Goal: Task Accomplishment & Management: Complete application form

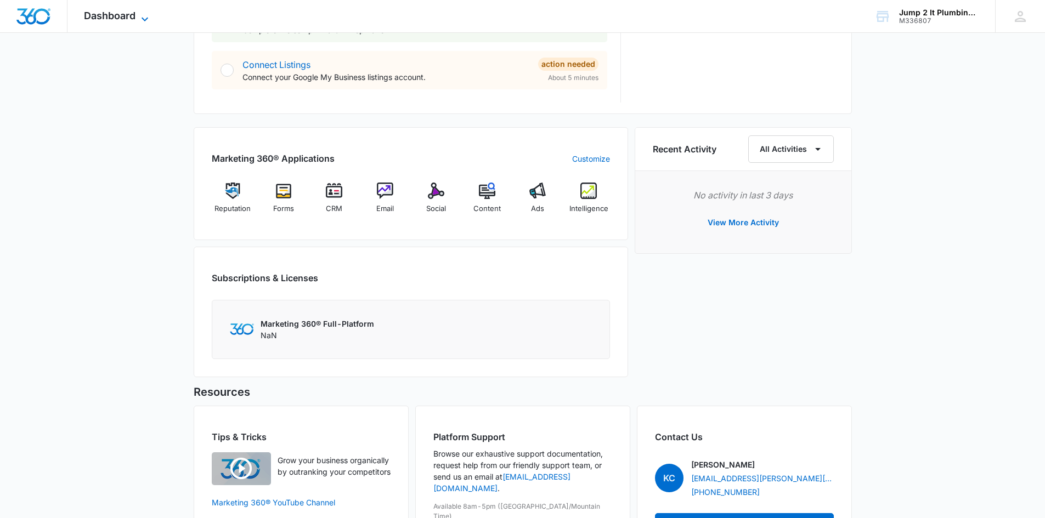
click at [107, 16] on span "Dashboard" at bounding box center [110, 16] width 52 height 12
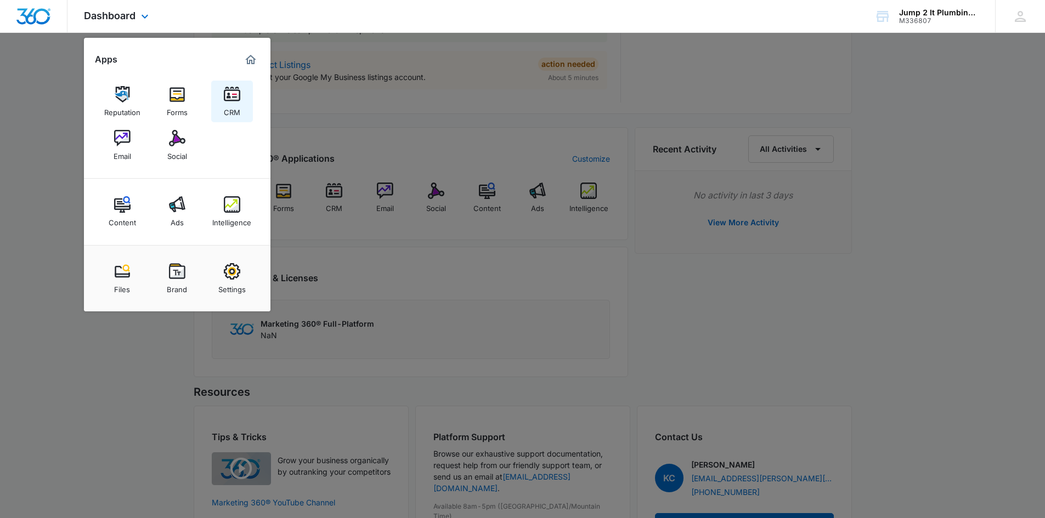
click at [227, 100] on img at bounding box center [232, 94] width 16 height 16
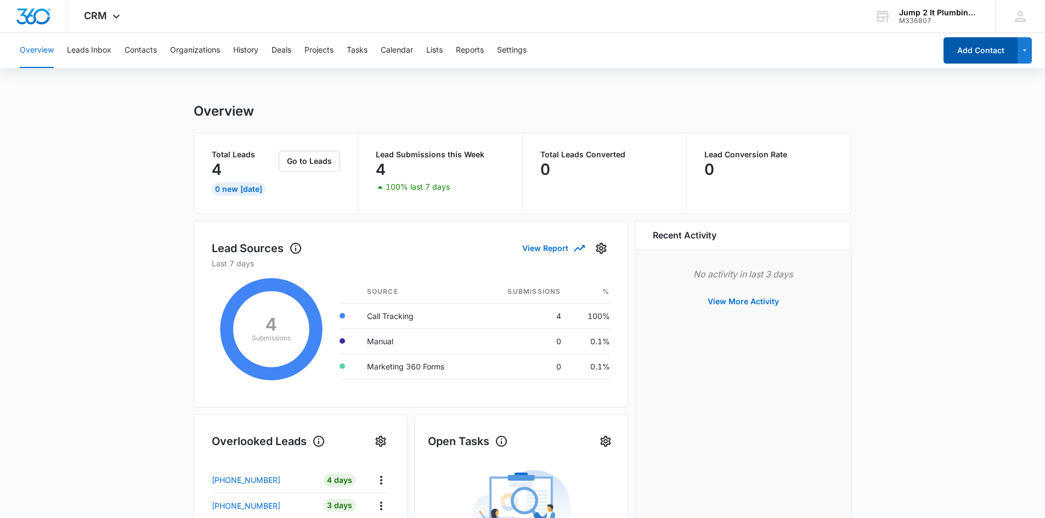
click at [514, 44] on button "Add Contact" at bounding box center [980, 50] width 74 height 26
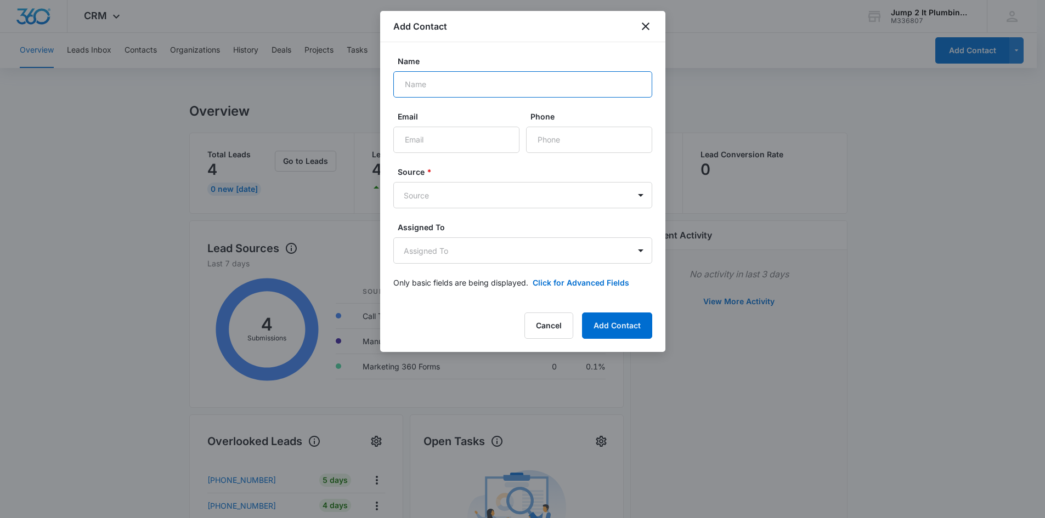
click at [484, 89] on input "Name" at bounding box center [522, 84] width 259 height 26
paste input "[PERSON_NAME]"
type input "[PERSON_NAME]"
click at [429, 187] on body "CRM Apps Reputation Forms CRM Email Social Content Ads Intelligence Files Brand…" at bounding box center [522, 446] width 1045 height 893
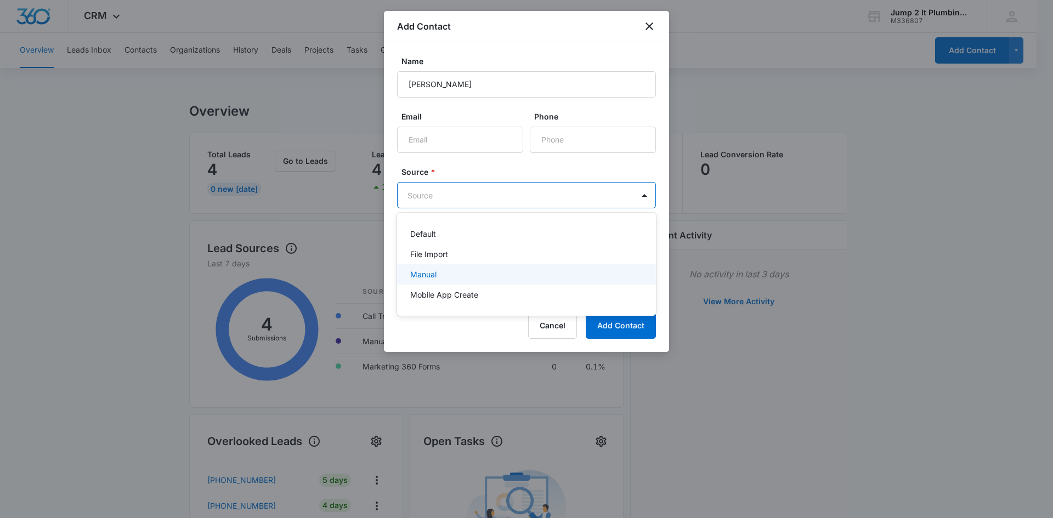
click at [438, 236] on div "Manual" at bounding box center [525, 275] width 230 height 12
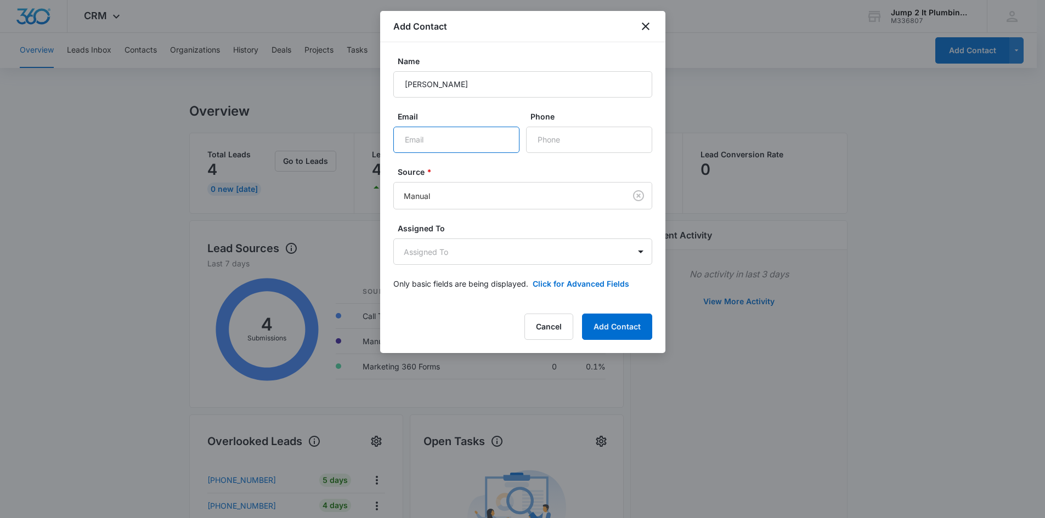
click at [455, 139] on input "Email" at bounding box center [456, 140] width 126 height 26
click at [473, 143] on input "Email" at bounding box center [456, 140] width 126 height 26
paste input "[EMAIL_ADDRESS][DOMAIN_NAME]"
type input "[EMAIL_ADDRESS][DOMAIN_NAME]"
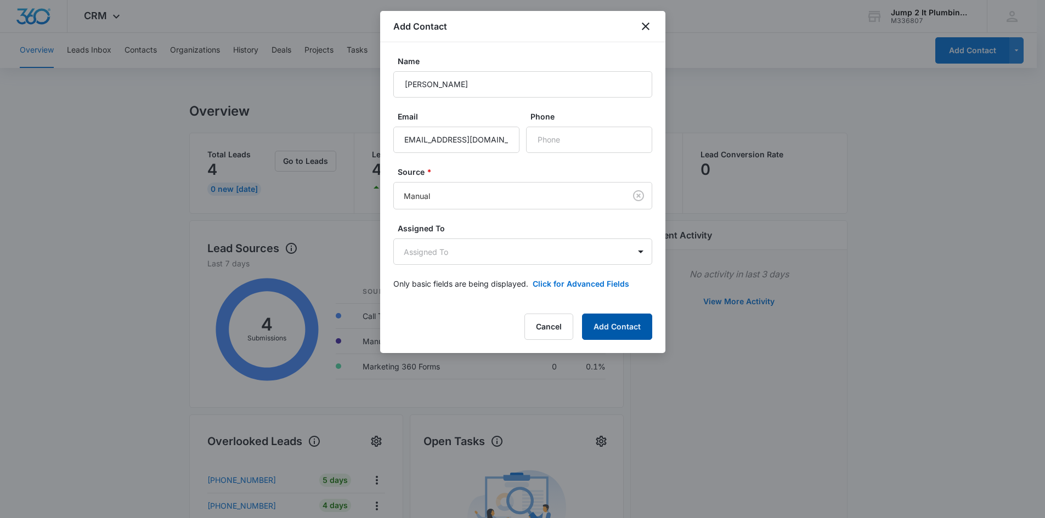
scroll to position [0, 0]
click at [514, 236] on button "Add Contact" at bounding box center [617, 327] width 70 height 26
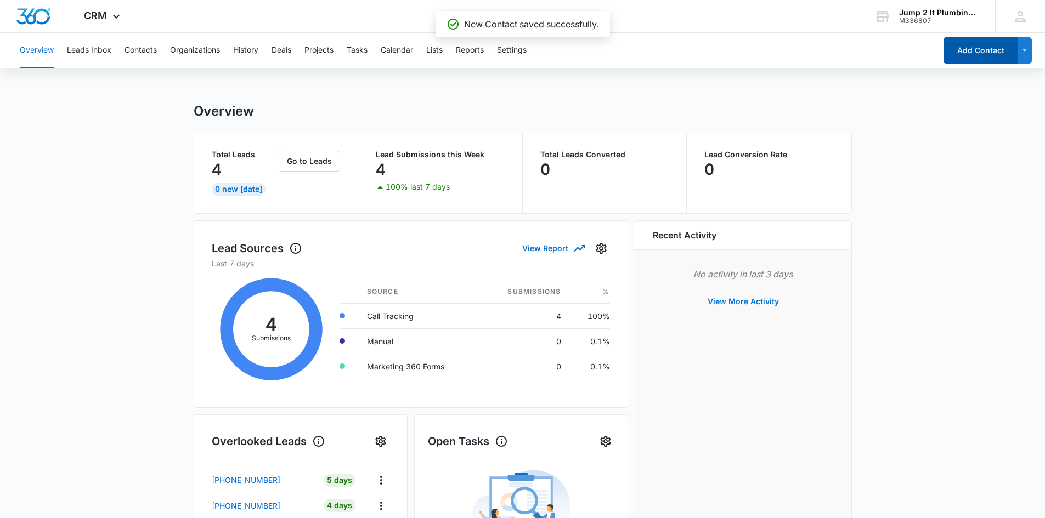
click at [514, 48] on button "Add Contact" at bounding box center [980, 50] width 74 height 26
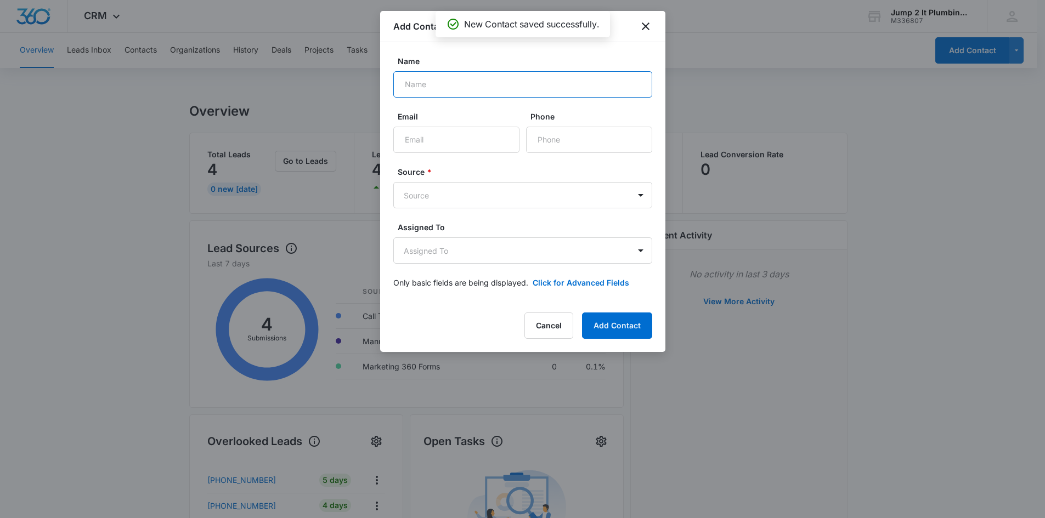
paste input "[PERSON_NAME]"
type input "[PERSON_NAME]"
click at [450, 200] on body "CRM Apps Reputation Forms CRM Email Social Content Ads Intelligence Files Brand…" at bounding box center [522, 446] width 1045 height 893
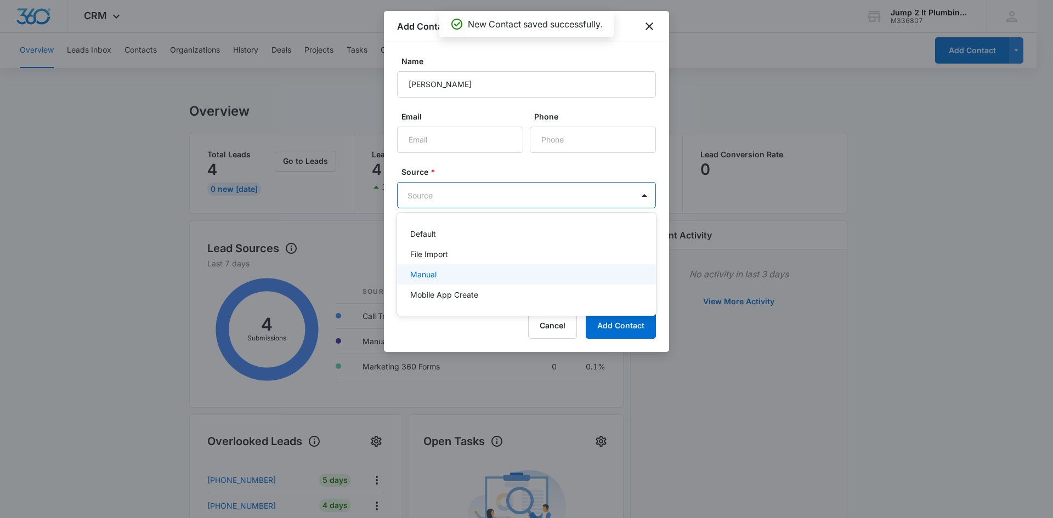
click at [441, 236] on div "Manual" at bounding box center [525, 275] width 230 height 12
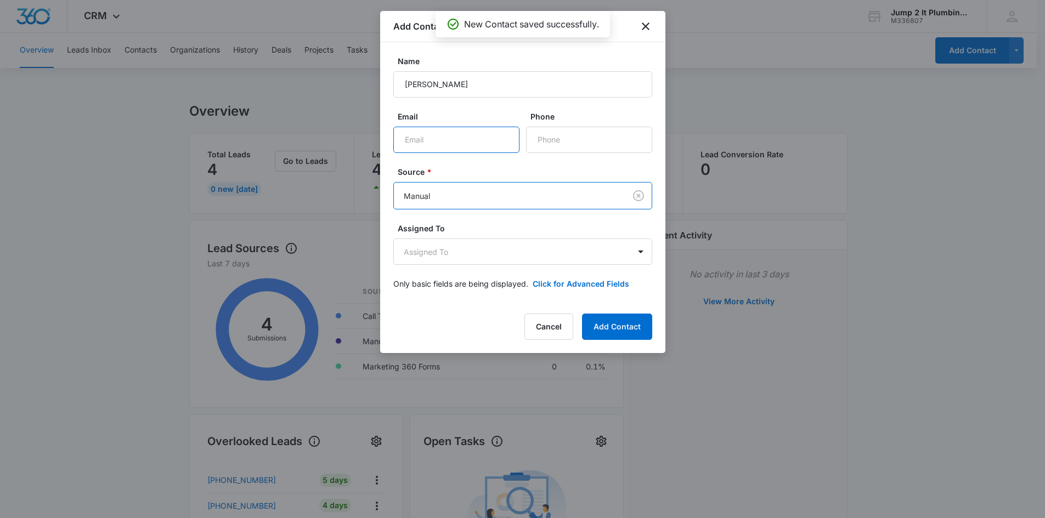
click at [450, 140] on input "Email" at bounding box center [456, 140] width 126 height 26
paste input "[PERSON_NAME][EMAIL_ADDRESS][DOMAIN_NAME]"
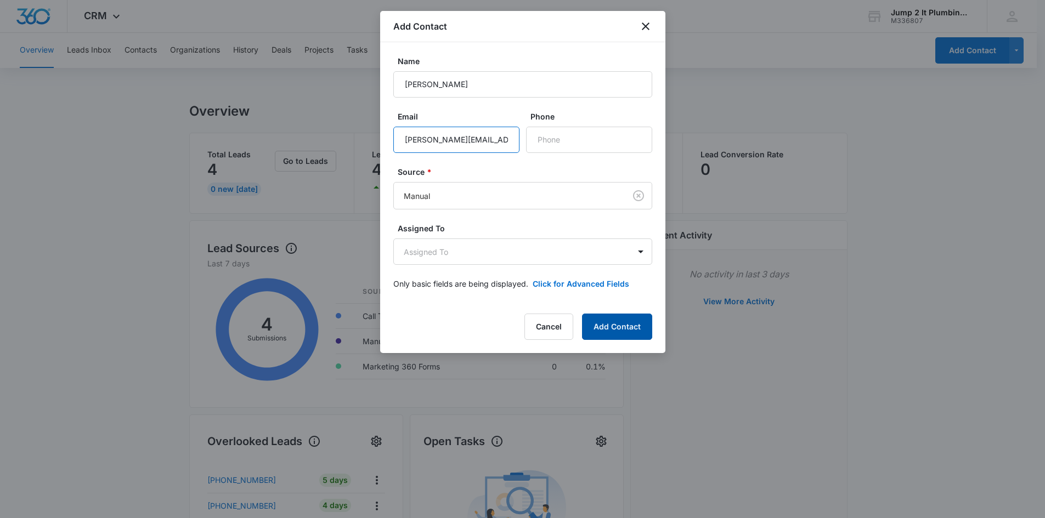
type input "[PERSON_NAME][EMAIL_ADDRESS][DOMAIN_NAME]"
click at [514, 236] on button "Add Contact" at bounding box center [617, 327] width 70 height 26
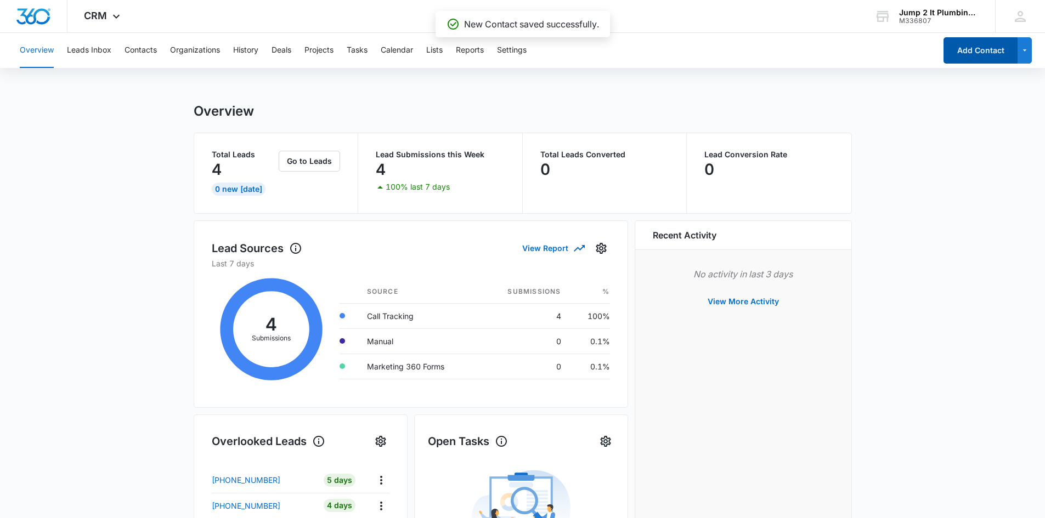
click at [514, 39] on button "Add Contact" at bounding box center [980, 50] width 74 height 26
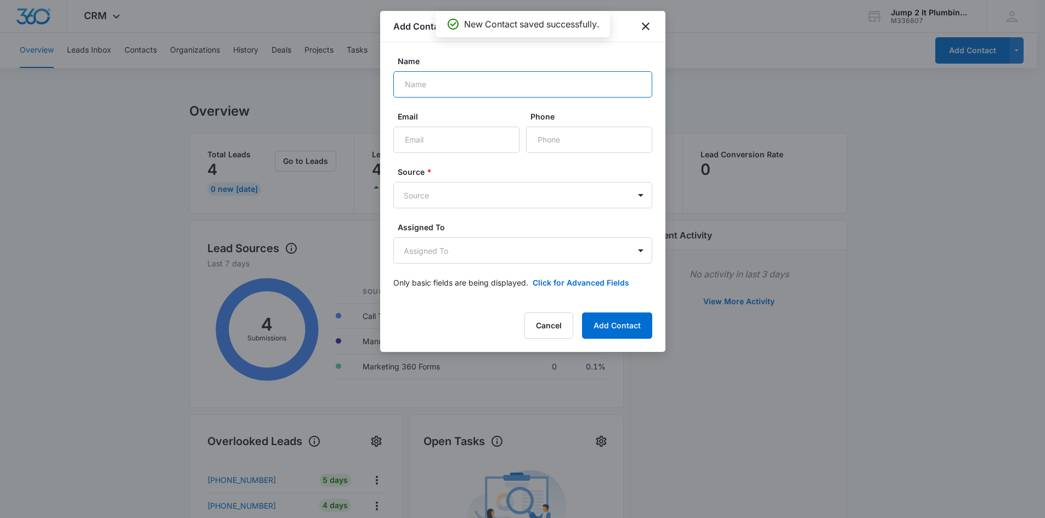
click at [437, 84] on input "Name" at bounding box center [522, 84] width 259 height 26
paste input "[PERSON_NAME]"
type input "[PERSON_NAME]"
click at [478, 196] on body "CRM Apps Reputation Forms CRM Email Social Content Ads Intelligence Files Brand…" at bounding box center [522, 446] width 1045 height 893
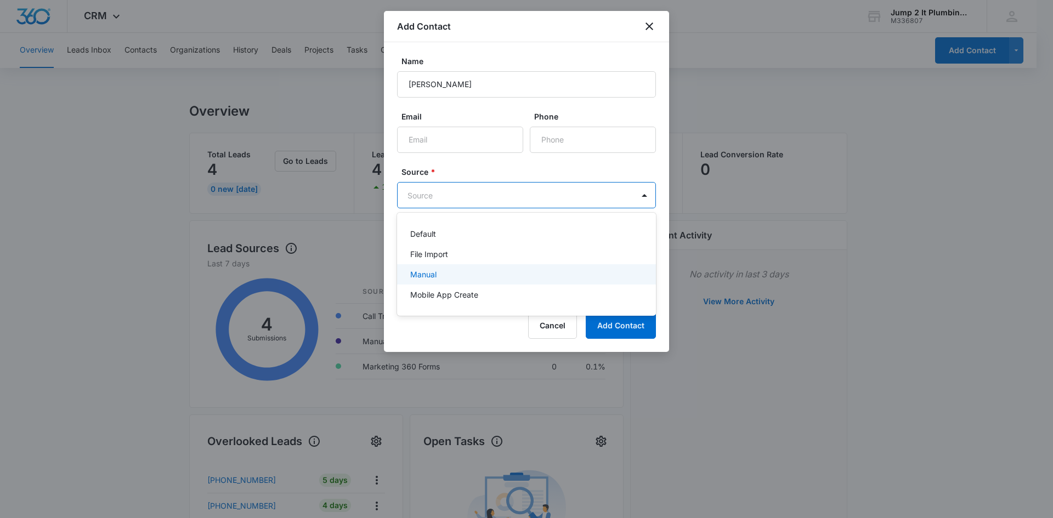
click at [471, 236] on div "Manual" at bounding box center [525, 275] width 230 height 12
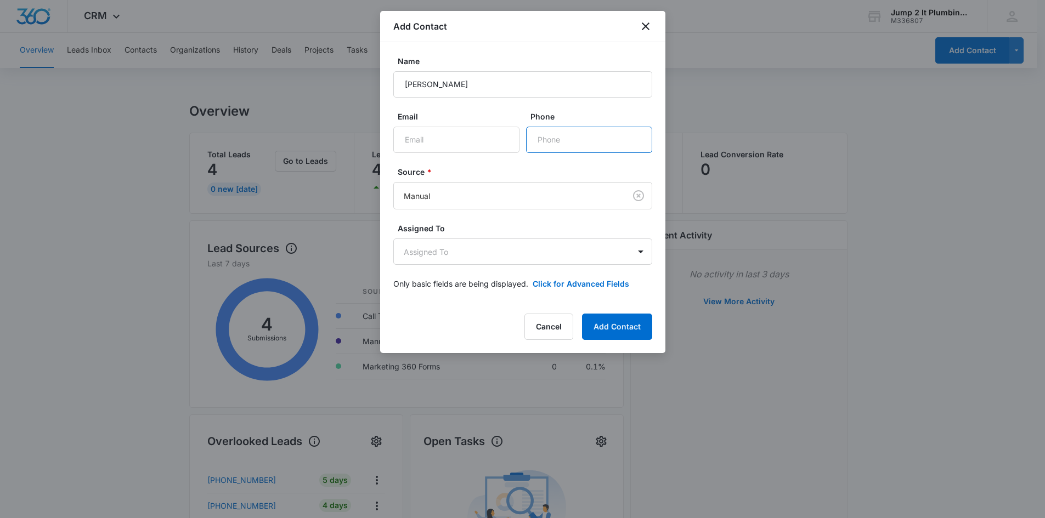
paste input "[PHONE_NUMBER]"
type input "[PHONE_NUMBER]"
click at [514, 236] on button "Add Contact" at bounding box center [617, 327] width 70 height 26
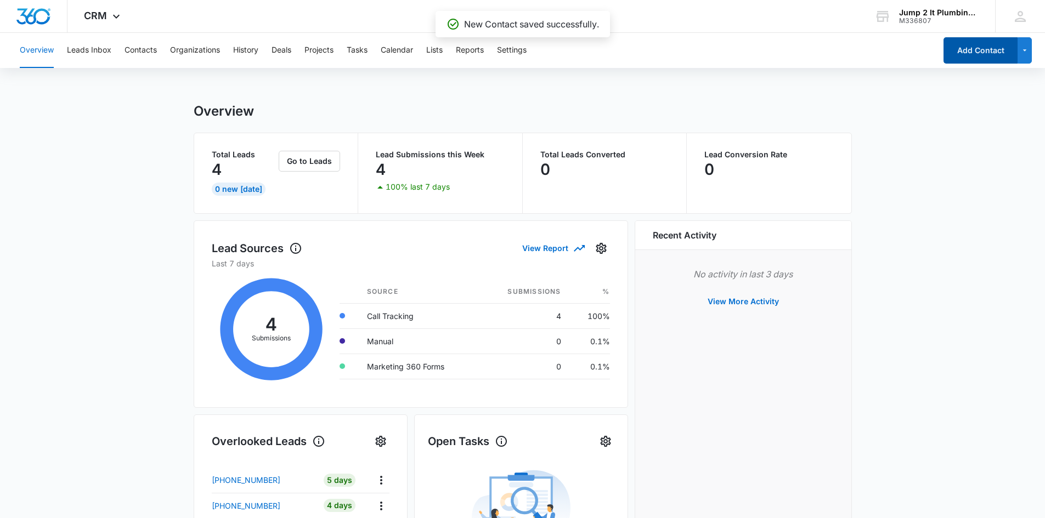
click at [514, 52] on button "Add Contact" at bounding box center [980, 50] width 74 height 26
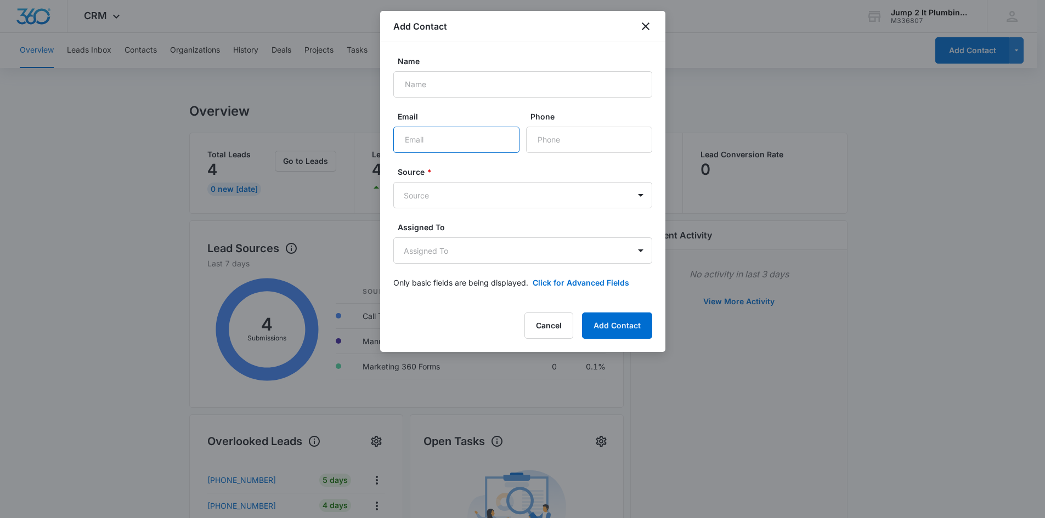
click at [428, 140] on input "Email" at bounding box center [456, 140] width 126 height 26
paste input "[EMAIL_ADDRESS][DOMAIN_NAME]"
type input "[EMAIL_ADDRESS][DOMAIN_NAME]"
click at [451, 201] on body "CRM Apps Reputation Forms CRM Email Social Content Ads Intelligence Files Brand…" at bounding box center [522, 446] width 1045 height 893
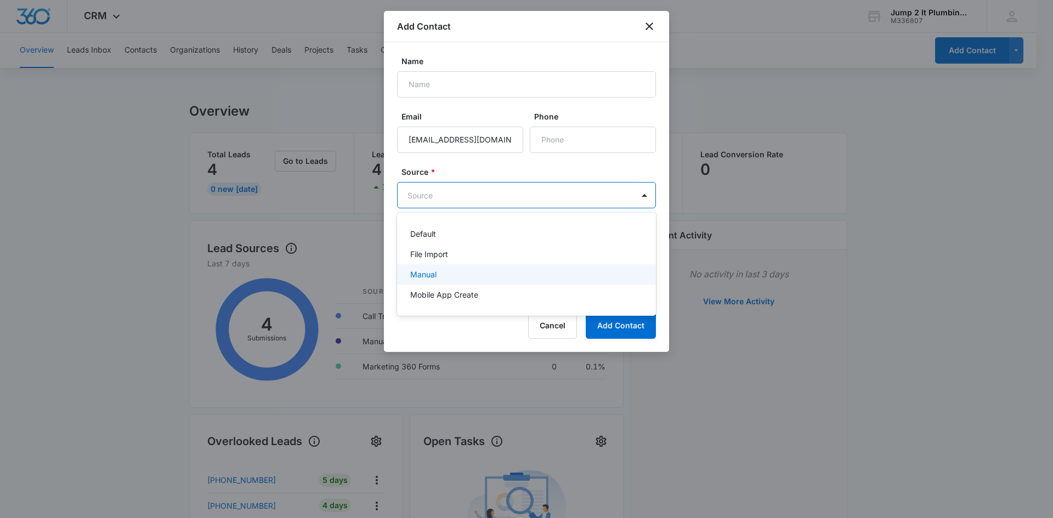
click at [446, 236] on div "Manual" at bounding box center [525, 275] width 230 height 12
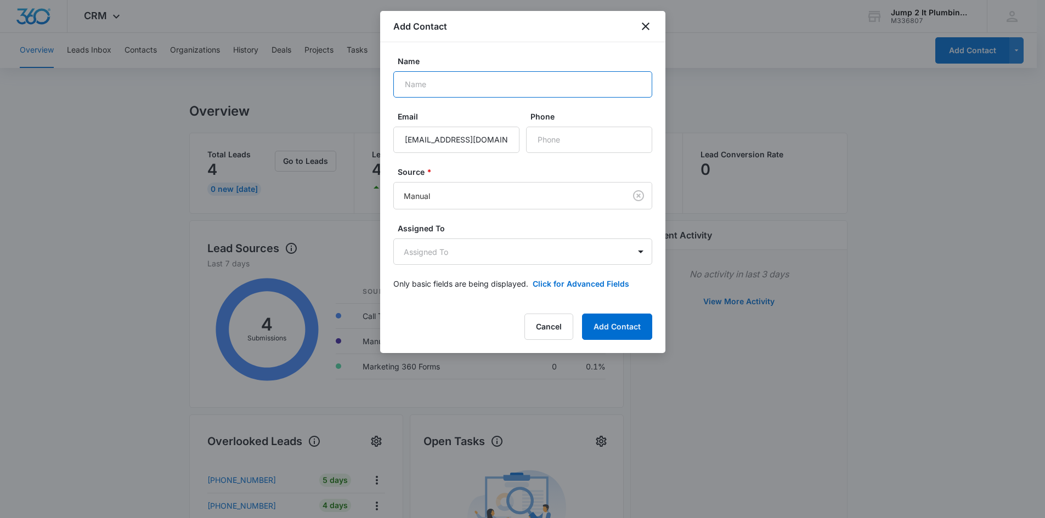
drag, startPoint x: 451, startPoint y: 90, endPoint x: 756, endPoint y: 99, distance: 304.5
click at [451, 90] on input "Name" at bounding box center [522, 84] width 259 height 26
paste input "[PERSON_NAME]"
type input "[PERSON_NAME]"
click at [514, 236] on button "Add Contact" at bounding box center [617, 327] width 70 height 26
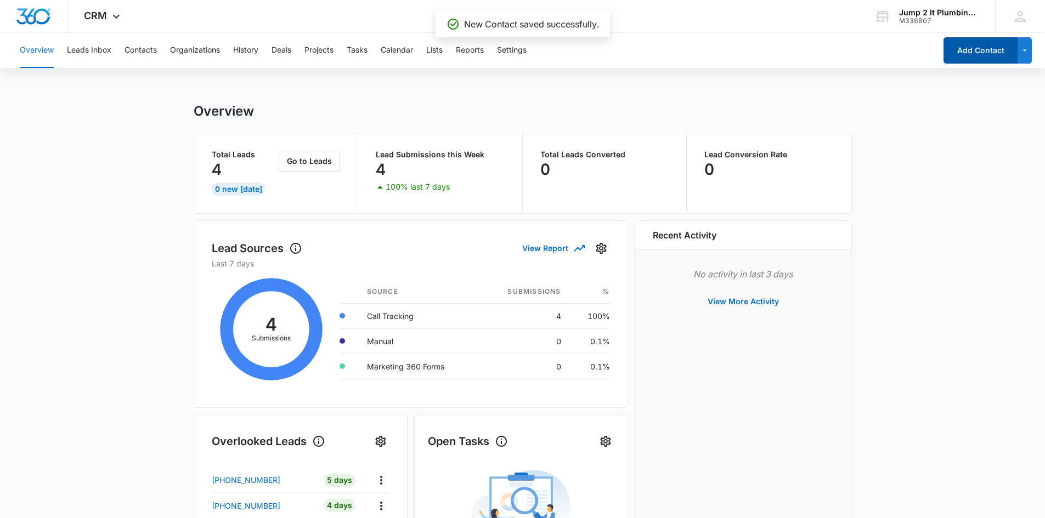
click at [514, 50] on button "Add Contact" at bounding box center [980, 50] width 74 height 26
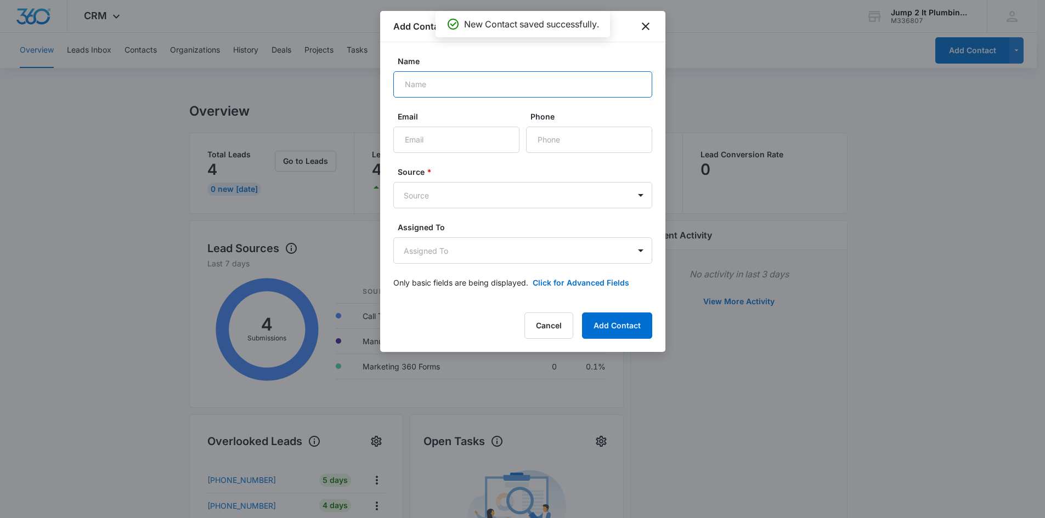
click at [439, 86] on input "Name" at bounding box center [522, 84] width 259 height 26
paste input "[PERSON_NAME]"
type input "[PERSON_NAME]"
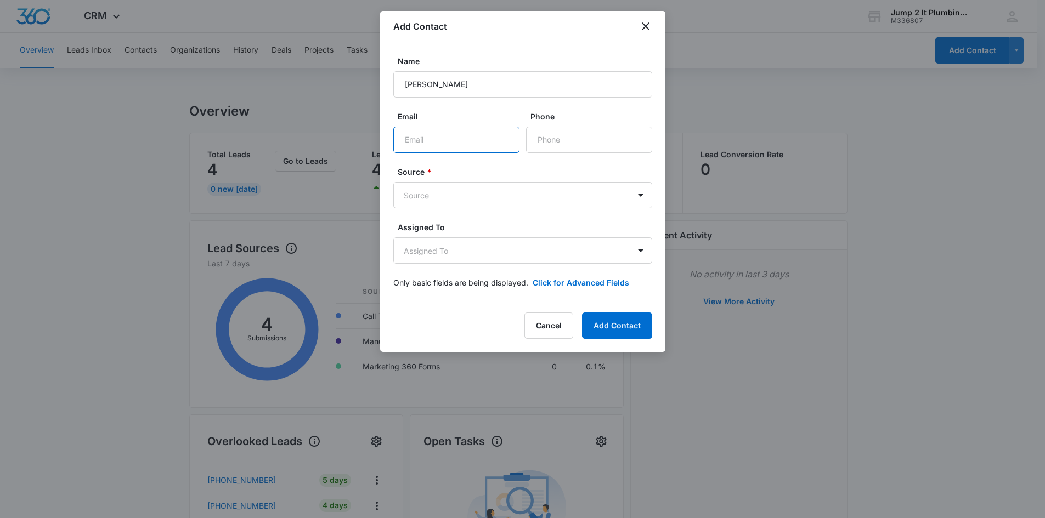
drag, startPoint x: 422, startPoint y: 141, endPoint x: 444, endPoint y: 143, distance: 22.0
click at [422, 141] on input "Email" at bounding box center [456, 140] width 126 height 26
click at [458, 144] on input "Email" at bounding box center [456, 140] width 126 height 26
paste input "[EMAIL_ADDRESS][DOMAIN_NAME]"
type input "[EMAIL_ADDRESS][DOMAIN_NAME]"
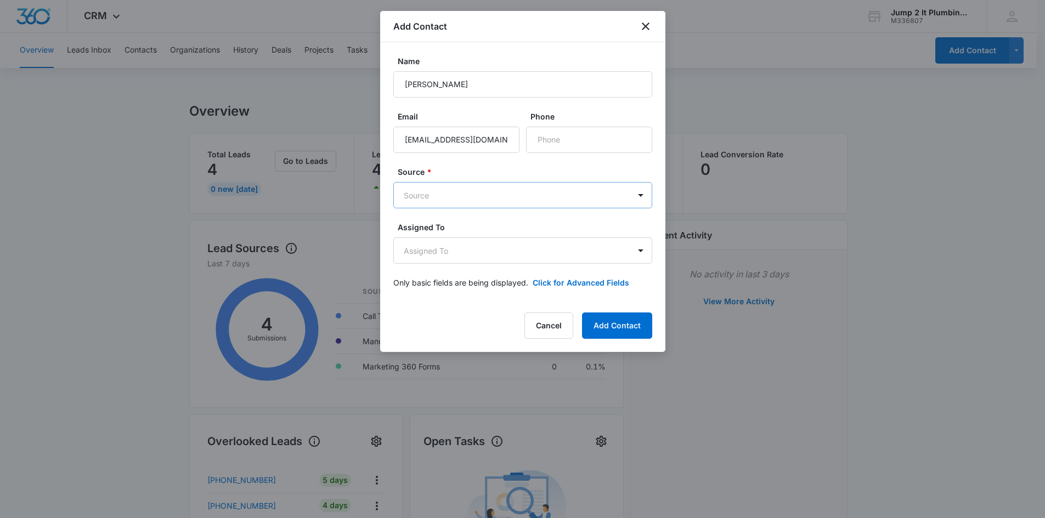
click at [451, 206] on body "CRM Apps Reputation Forms CRM Email Social Content Ads Intelligence Files Brand…" at bounding box center [522, 446] width 1045 height 893
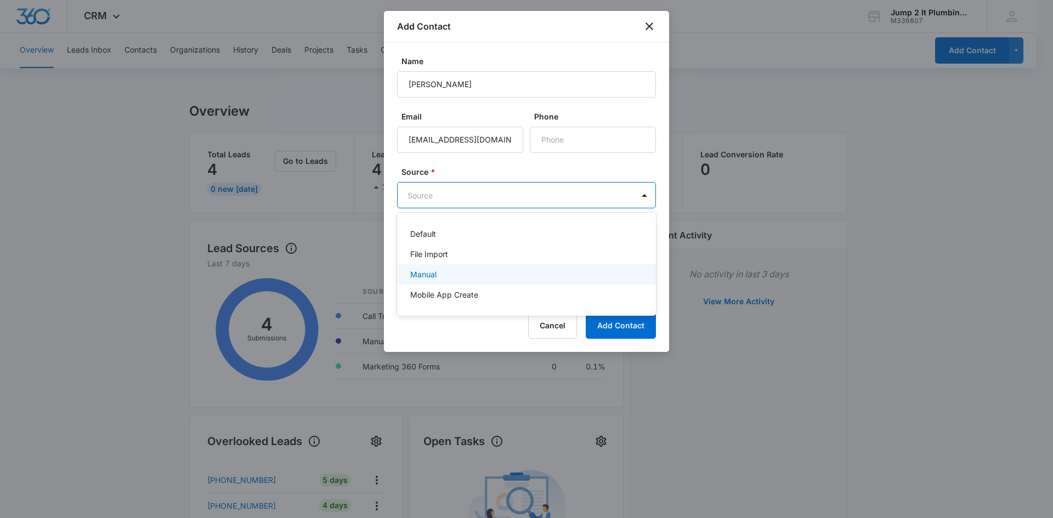
click at [454, 236] on div "Manual" at bounding box center [525, 275] width 230 height 12
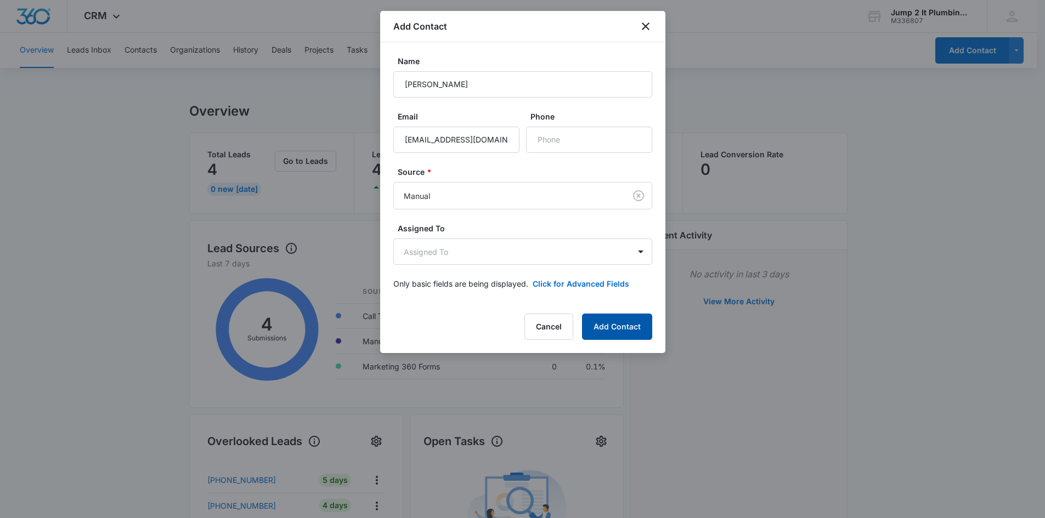
click at [514, 236] on button "Add Contact" at bounding box center [617, 327] width 70 height 26
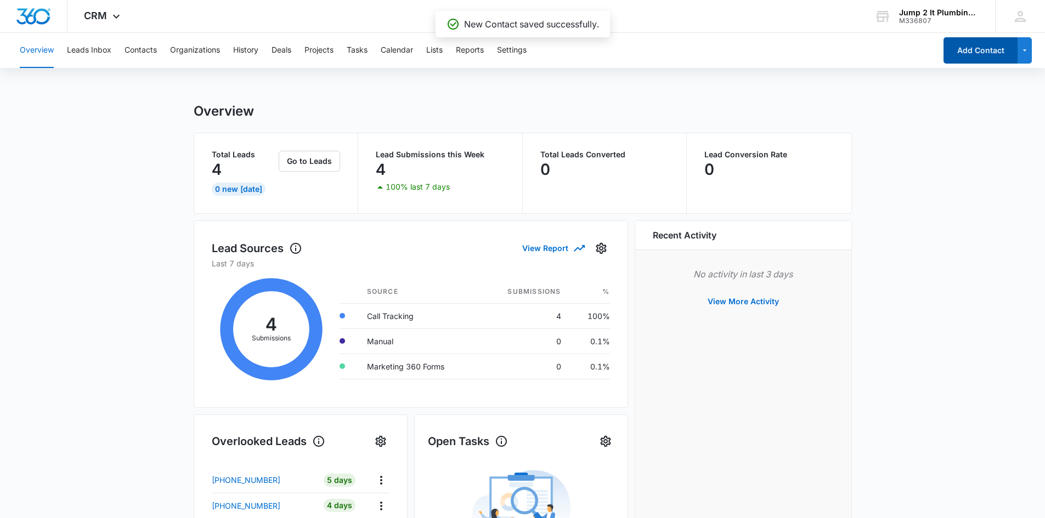
click at [514, 58] on button "Add Contact" at bounding box center [980, 50] width 74 height 26
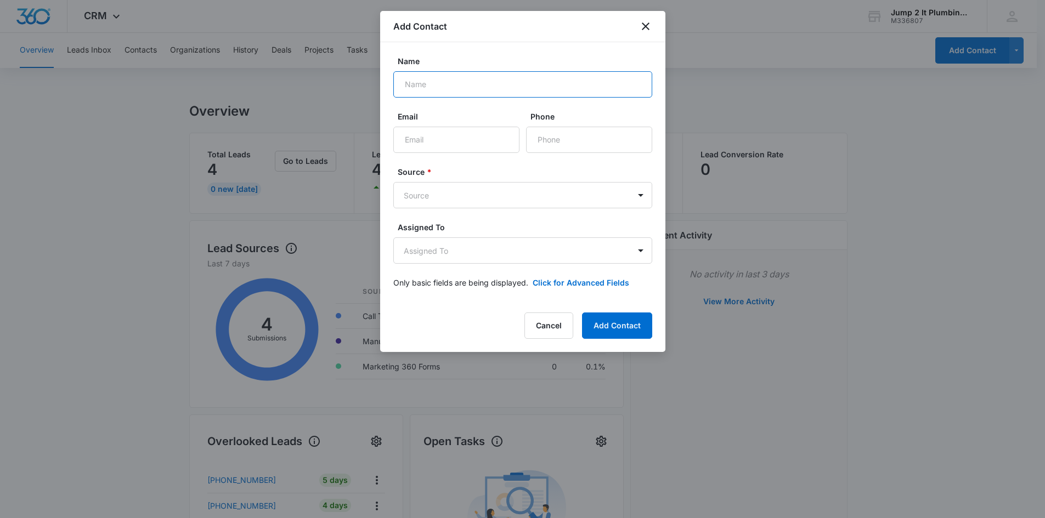
click at [455, 85] on input "Name" at bounding box center [522, 84] width 259 height 26
paste input "[PERSON_NAME]"
type input "[PERSON_NAME]"
click at [461, 147] on input "Email" at bounding box center [456, 140] width 126 height 26
click at [418, 201] on body "CRM Apps Reputation Forms CRM Email Social Content Ads Intelligence Files Brand…" at bounding box center [522, 446] width 1045 height 893
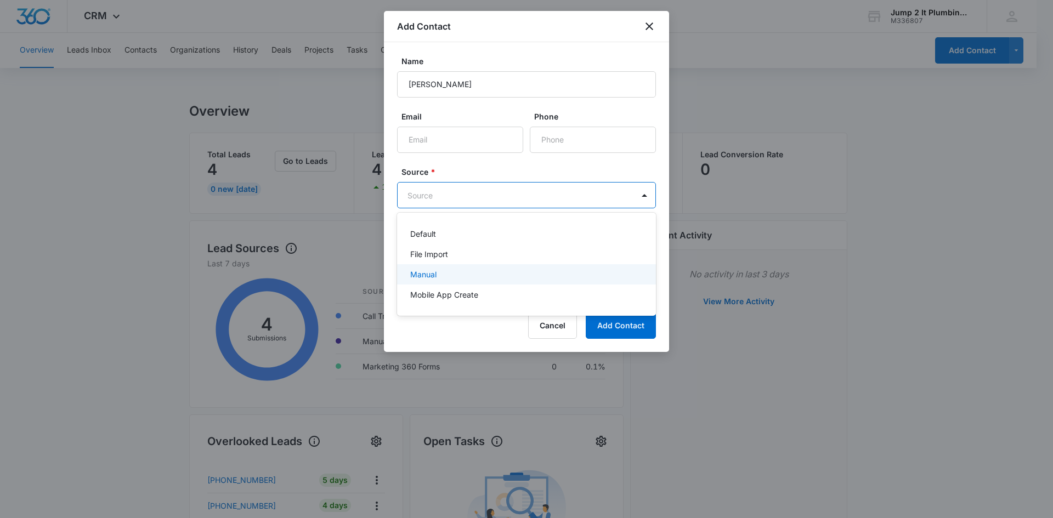
click at [439, 236] on div "Manual" at bounding box center [525, 275] width 230 height 12
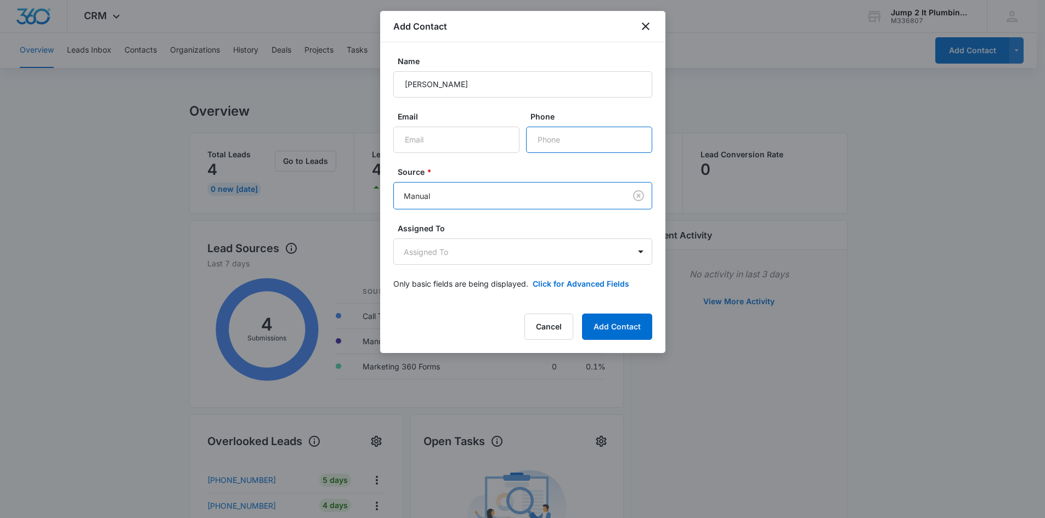
click at [514, 138] on input "Phone" at bounding box center [589, 140] width 126 height 26
click at [514, 139] on input "Phone" at bounding box center [589, 140] width 126 height 26
paste input "[PHONE_NUMBER]"
type input "[PHONE_NUMBER]"
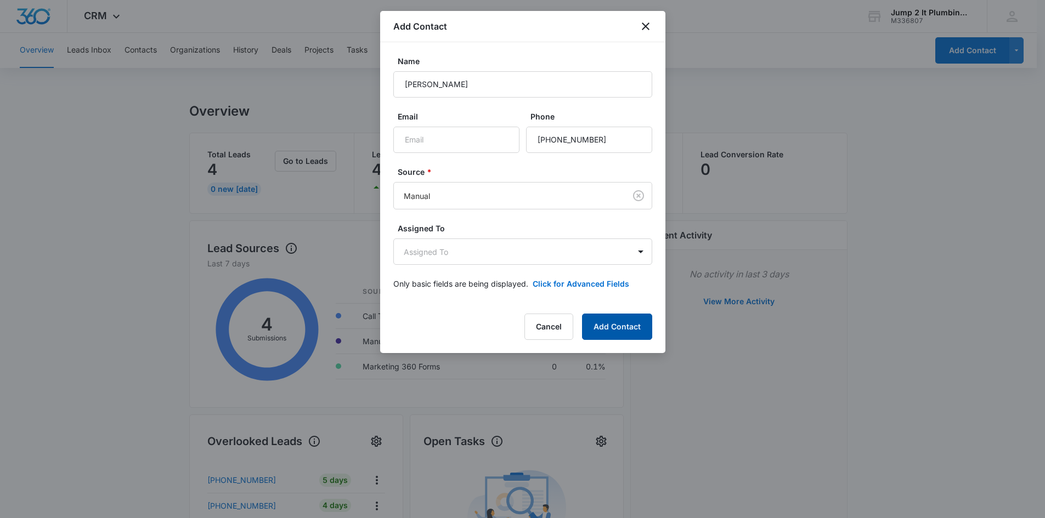
click at [514, 236] on button "Add Contact" at bounding box center [617, 327] width 70 height 26
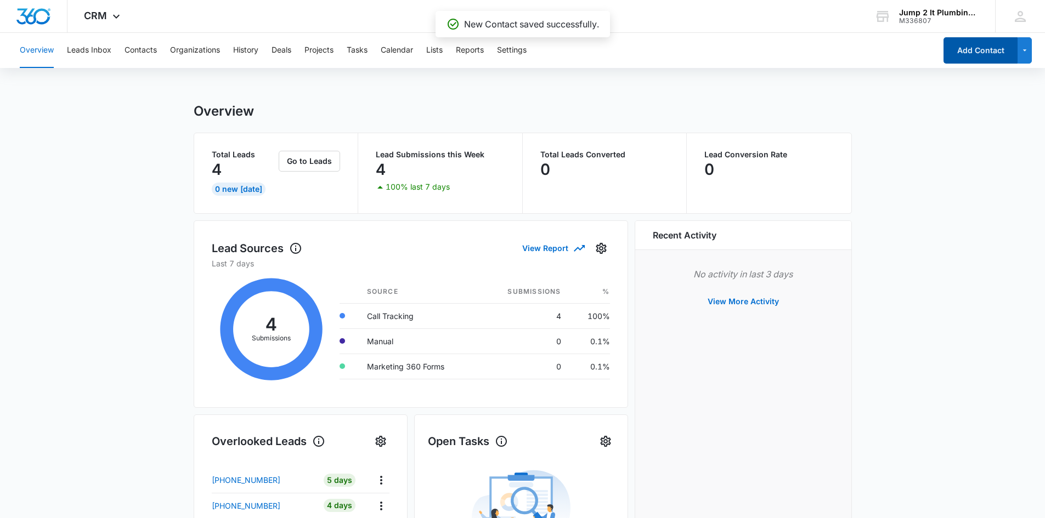
click at [514, 46] on button "Add Contact" at bounding box center [980, 50] width 74 height 26
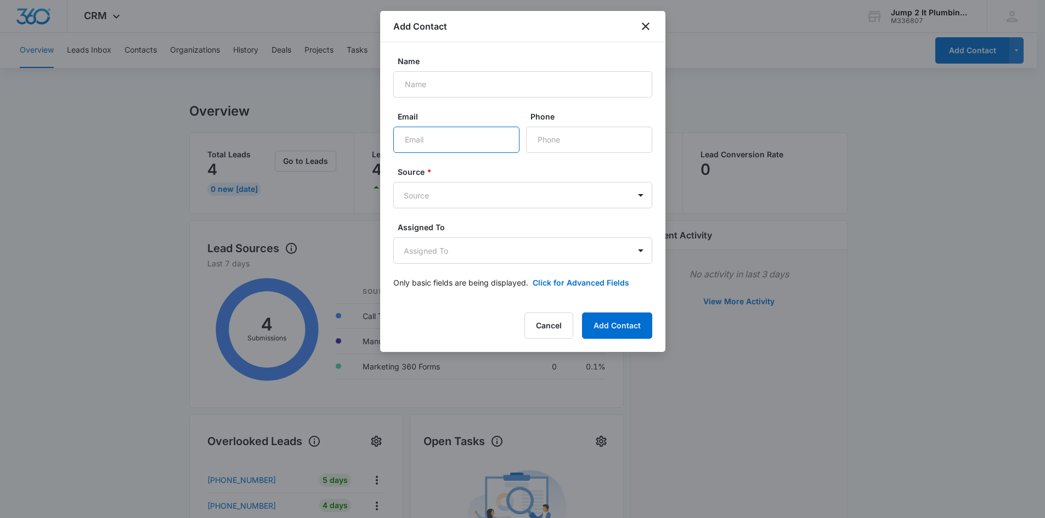
click at [452, 141] on input "Email" at bounding box center [456, 140] width 126 height 26
paste input "[EMAIL_ADDRESS][DOMAIN_NAME]"
type input "[EMAIL_ADDRESS][DOMAIN_NAME]"
click at [470, 195] on body "CRM Apps Reputation Forms CRM Email Social Content Ads Intelligence Files Brand…" at bounding box center [522, 446] width 1045 height 893
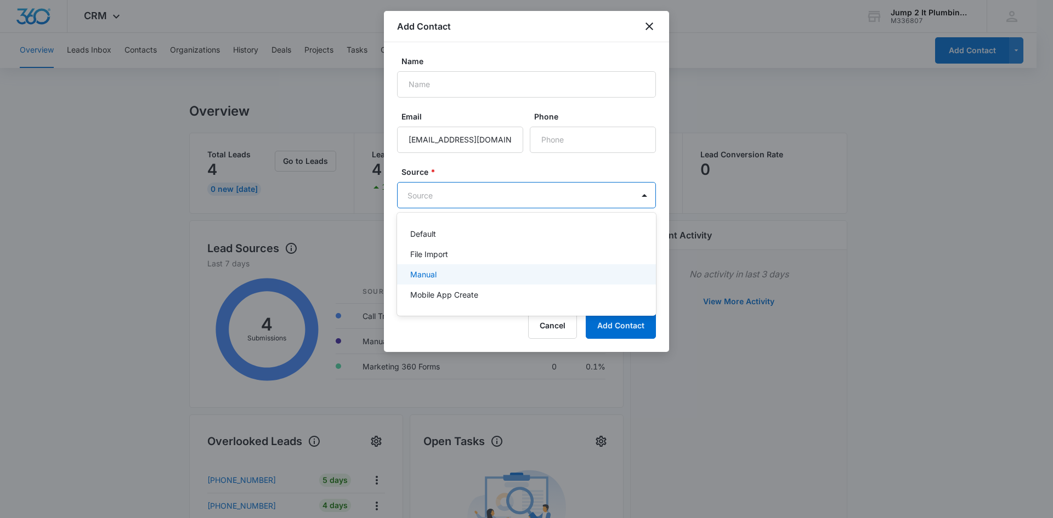
click at [482, 236] on div "Manual" at bounding box center [526, 274] width 259 height 20
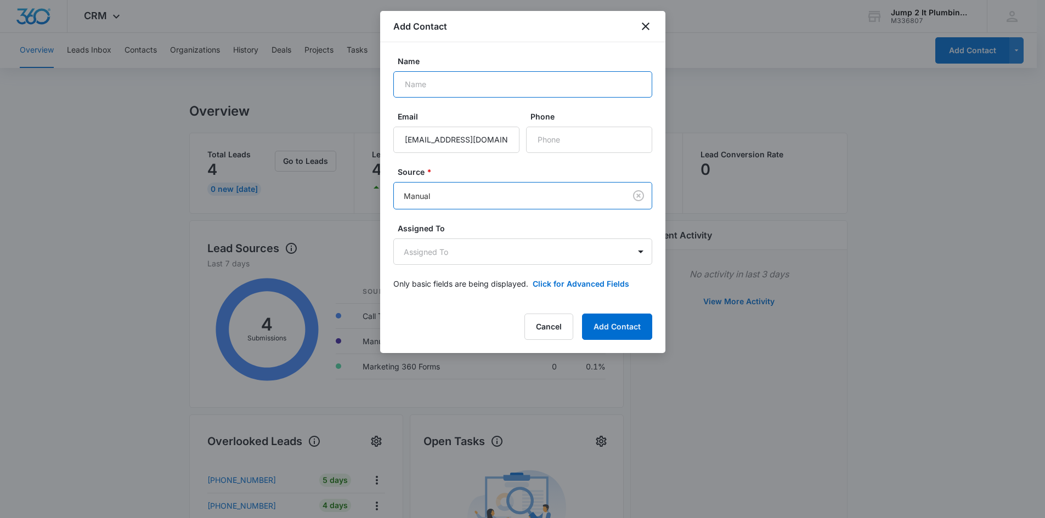
click at [473, 82] on input "Name" at bounding box center [522, 84] width 259 height 26
click at [482, 88] on input "Name" at bounding box center [522, 84] width 259 height 26
paste input "[PERSON_NAME]"
type input "[PERSON_NAME]"
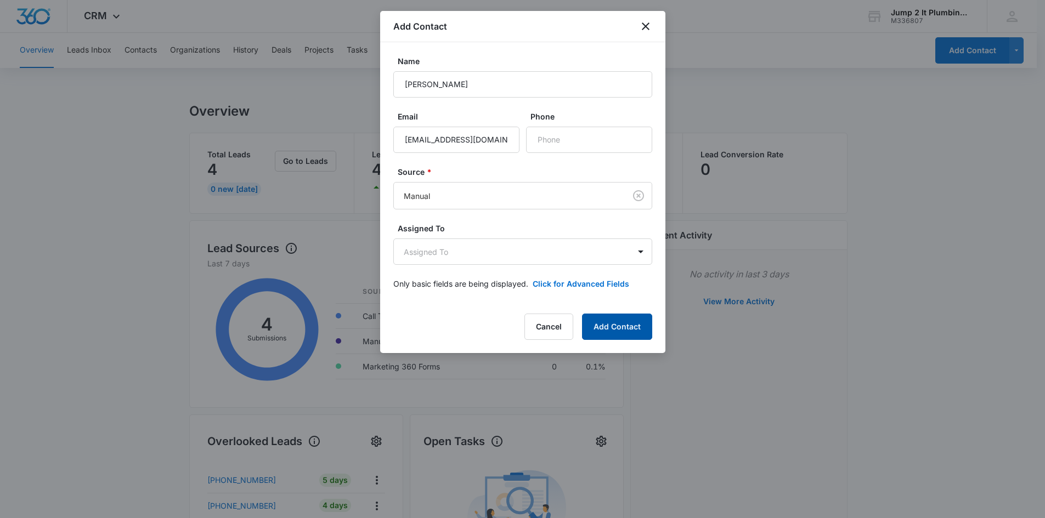
click at [514, 236] on button "Add Contact" at bounding box center [617, 327] width 70 height 26
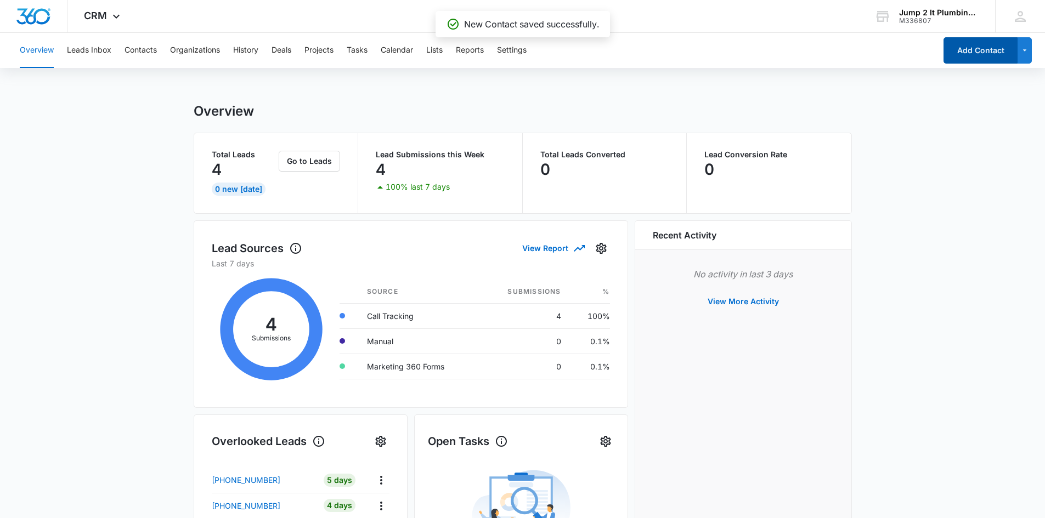
click at [514, 55] on button "Add Contact" at bounding box center [980, 50] width 74 height 26
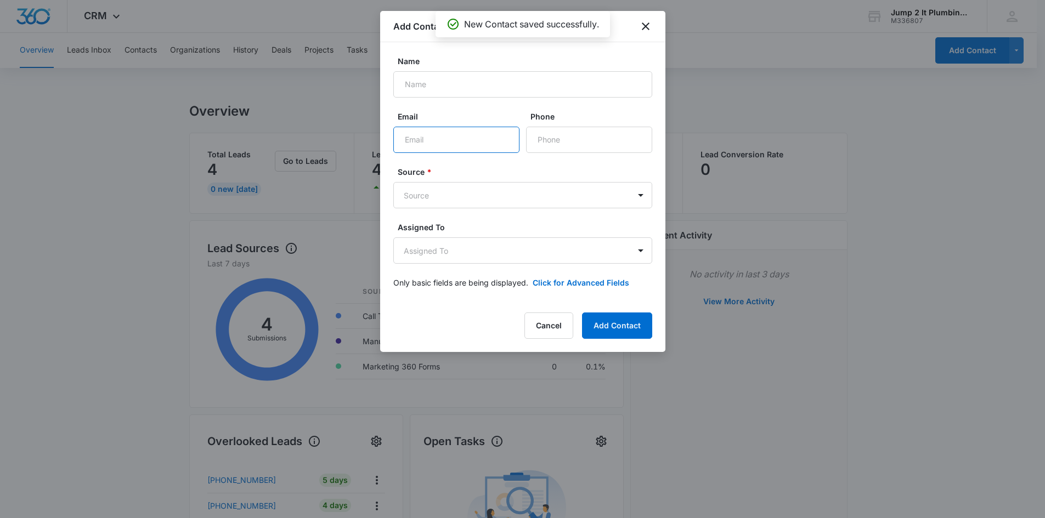
click at [448, 138] on input "Email" at bounding box center [456, 140] width 126 height 26
paste input "[EMAIL_ADDRESS][DOMAIN_NAME]"
type input "[EMAIL_ADDRESS][DOMAIN_NAME]"
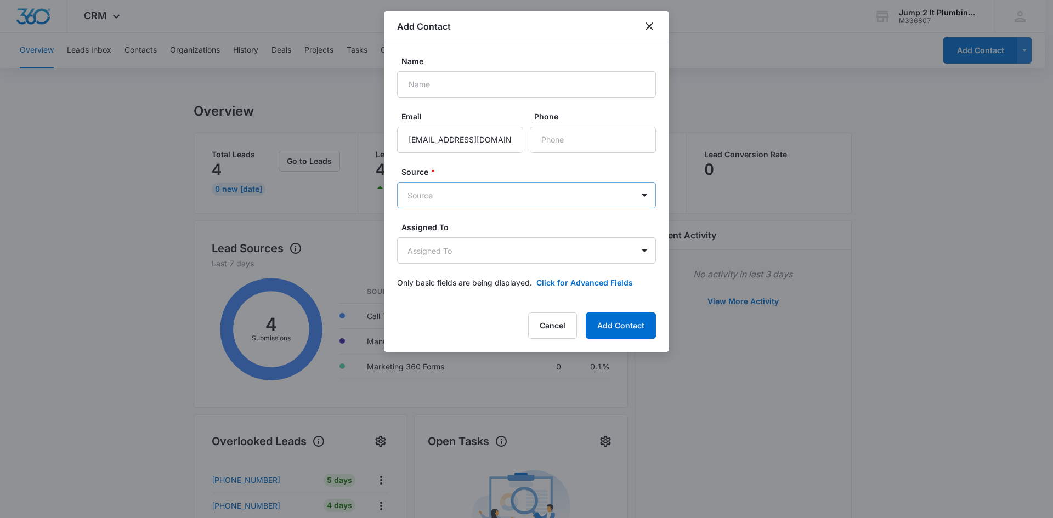
click at [460, 202] on body "CRM Apps Reputation Forms CRM Email Social Content Ads Intelligence Files Brand…" at bounding box center [526, 446] width 1053 height 893
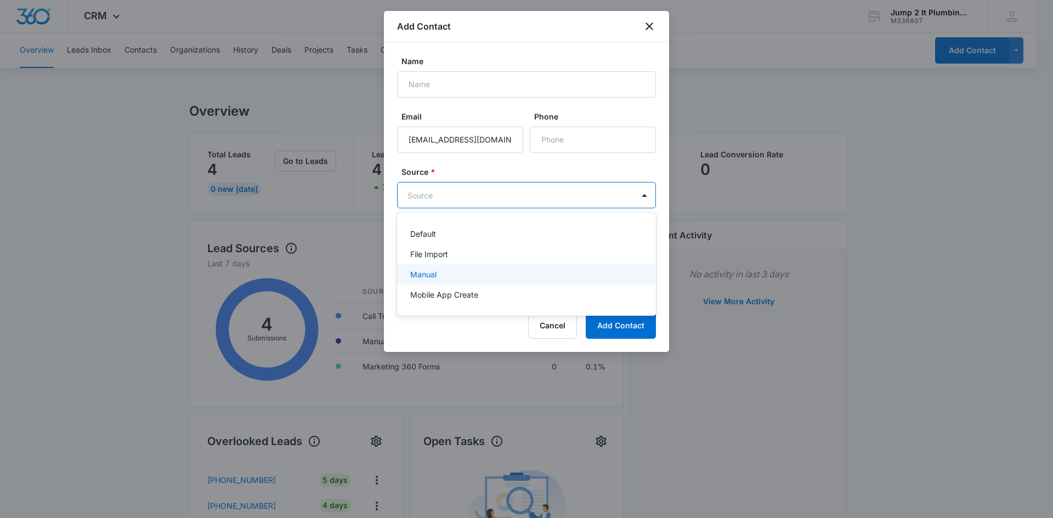
click at [461, 236] on div "Manual" at bounding box center [525, 275] width 230 height 12
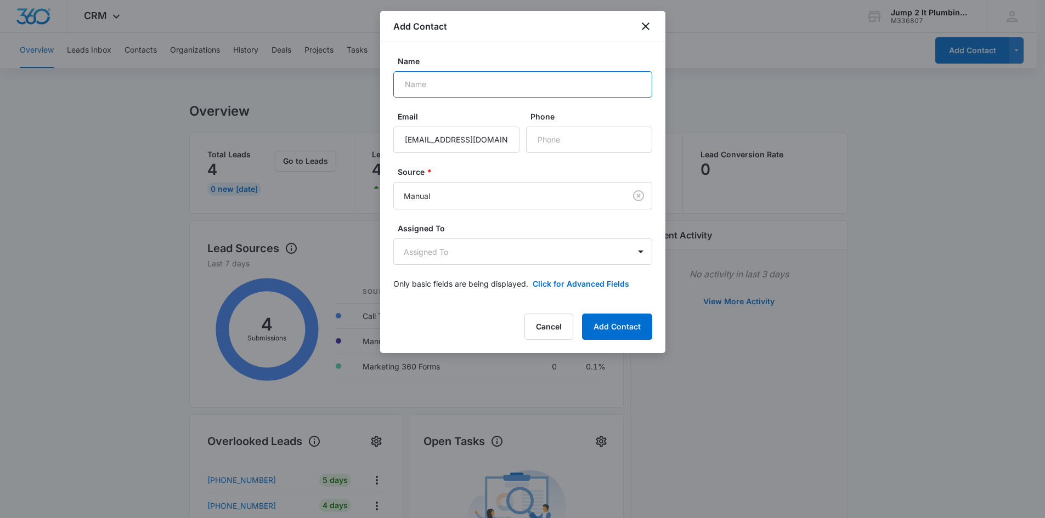
click at [511, 86] on input "Name" at bounding box center [522, 84] width 259 height 26
paste input "[PERSON_NAME]"
type input "[PERSON_NAME]"
click at [514, 236] on button "Add Contact" at bounding box center [617, 327] width 70 height 26
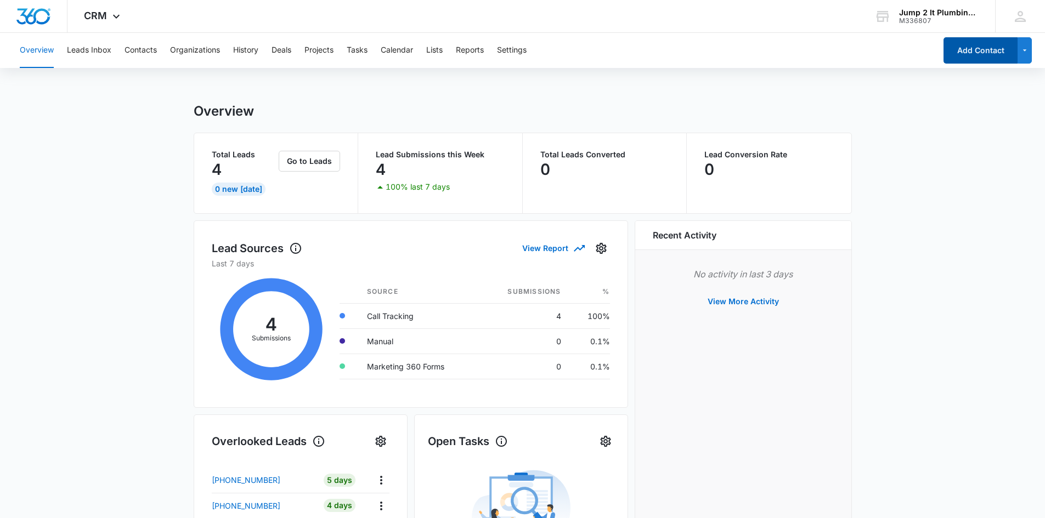
click at [514, 47] on button "Add Contact" at bounding box center [980, 50] width 74 height 26
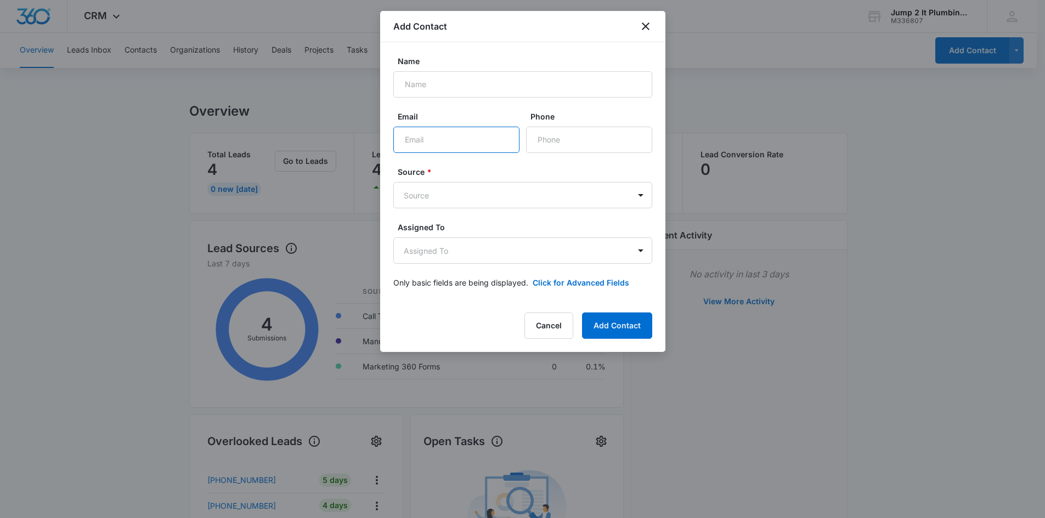
click at [465, 134] on input "Email" at bounding box center [456, 140] width 126 height 26
paste input "[EMAIL_ADDRESS][DOMAIN_NAME]"
type input "[EMAIL_ADDRESS][DOMAIN_NAME]"
click at [466, 205] on body "CRM Apps Reputation Forms CRM Email Social Content Ads Intelligence Files Brand…" at bounding box center [522, 446] width 1045 height 893
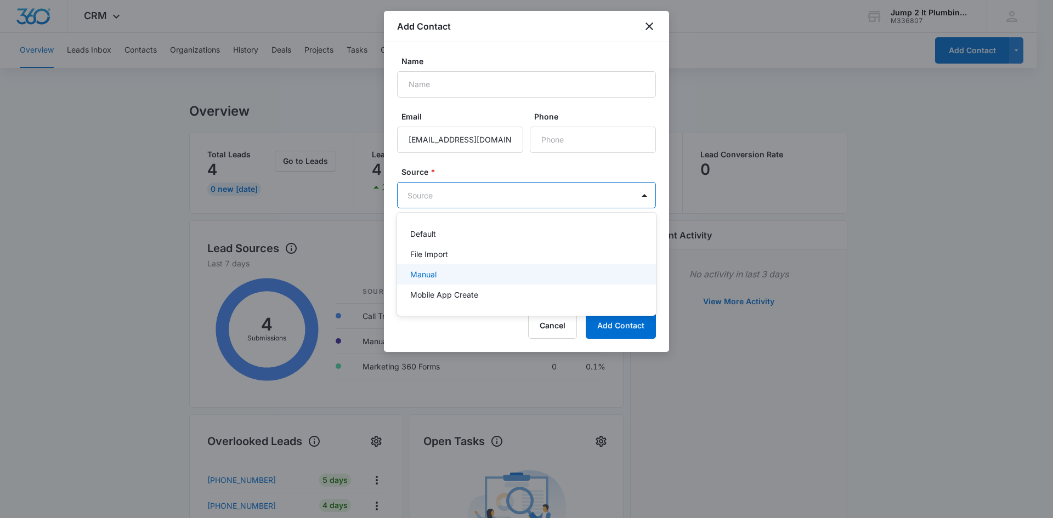
click at [460, 236] on div "Manual" at bounding box center [525, 275] width 230 height 12
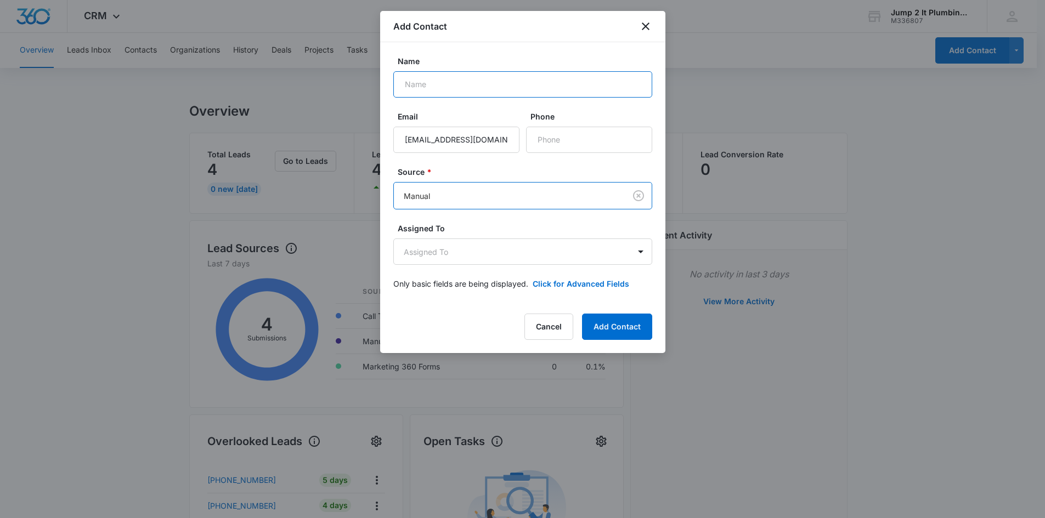
click at [435, 84] on input "Name" at bounding box center [522, 84] width 259 height 26
click at [444, 83] on input "Name" at bounding box center [522, 84] width 259 height 26
paste input "[PERSON_NAME]"
type input "[PERSON_NAME]"
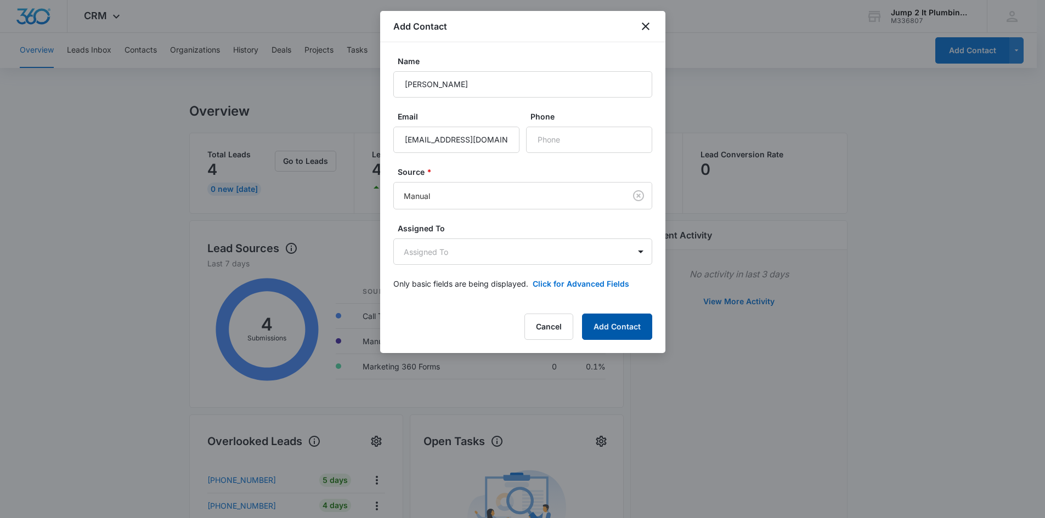
click at [514, 236] on button "Add Contact" at bounding box center [617, 327] width 70 height 26
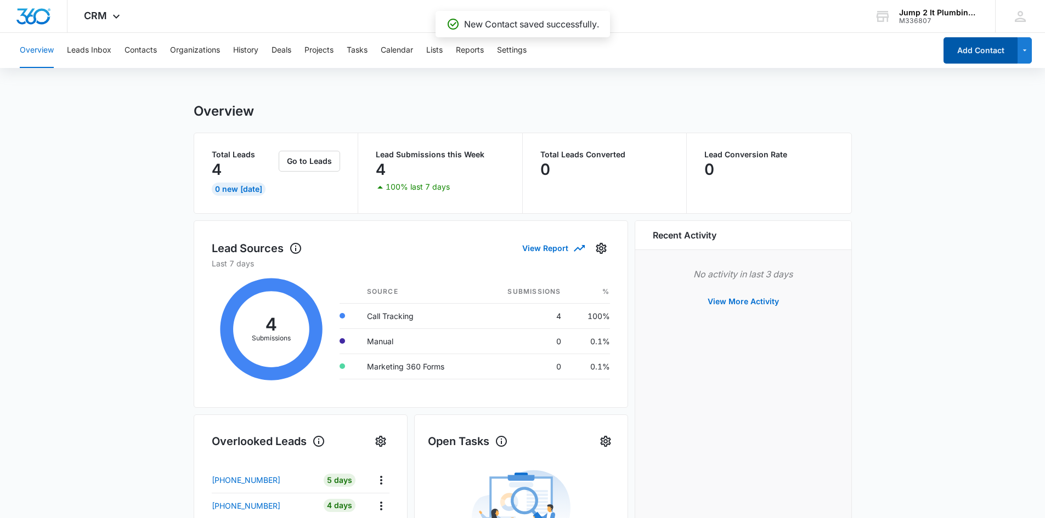
click at [514, 55] on button "Add Contact" at bounding box center [980, 50] width 74 height 26
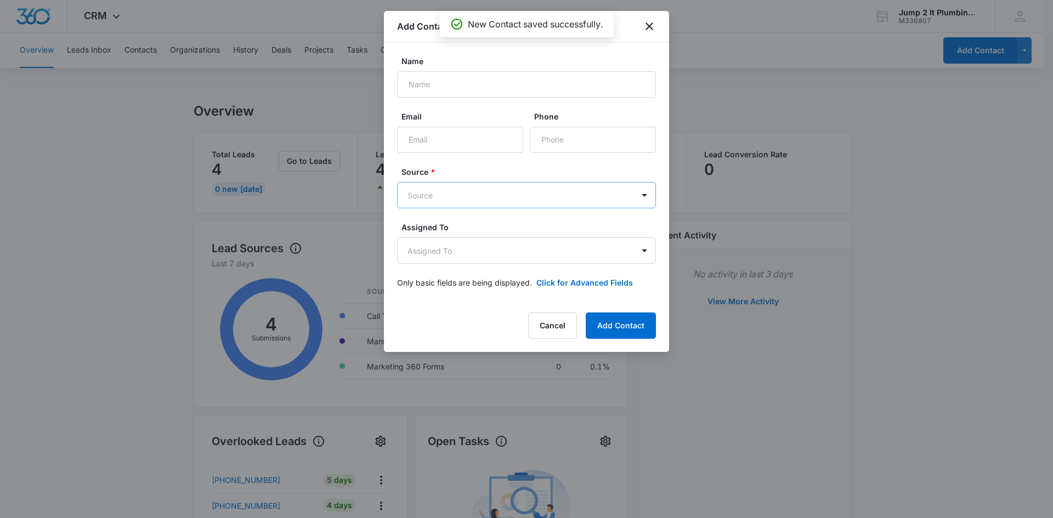
click at [451, 204] on body "CRM Apps Reputation Forms CRM Email Social Content Ads Intelligence Files Brand…" at bounding box center [526, 446] width 1053 height 893
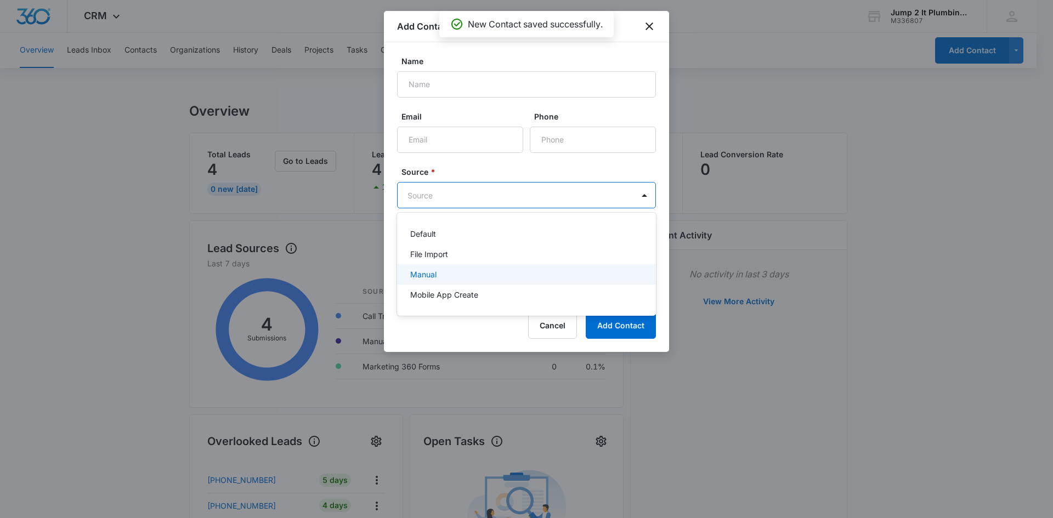
click at [447, 236] on div "Manual" at bounding box center [526, 274] width 259 height 20
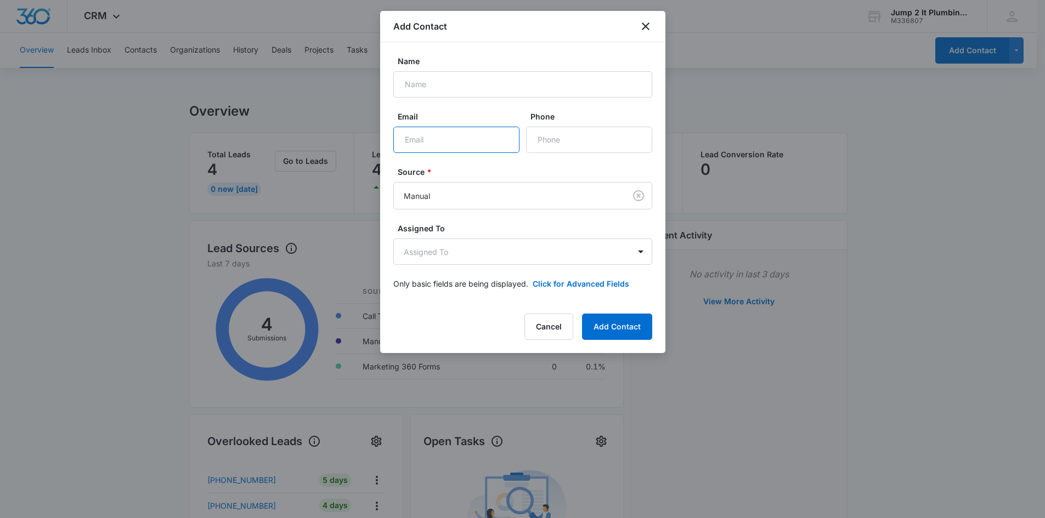
click at [422, 142] on input "Email" at bounding box center [456, 140] width 126 height 26
paste input "[EMAIL_ADDRESS][DOMAIN_NAME]"
type input "[EMAIL_ADDRESS][DOMAIN_NAME]"
click at [433, 80] on input "Name" at bounding box center [522, 84] width 259 height 26
click at [502, 89] on input "Name" at bounding box center [522, 84] width 259 height 26
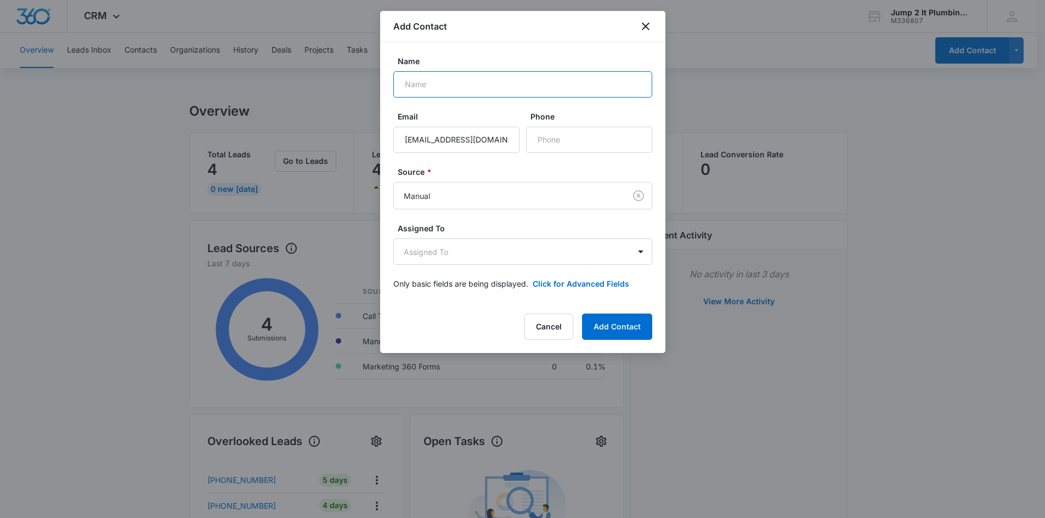
paste input "[PERSON_NAME]"
type input "[PERSON_NAME]"
click at [514, 236] on button "Add Contact" at bounding box center [617, 327] width 70 height 26
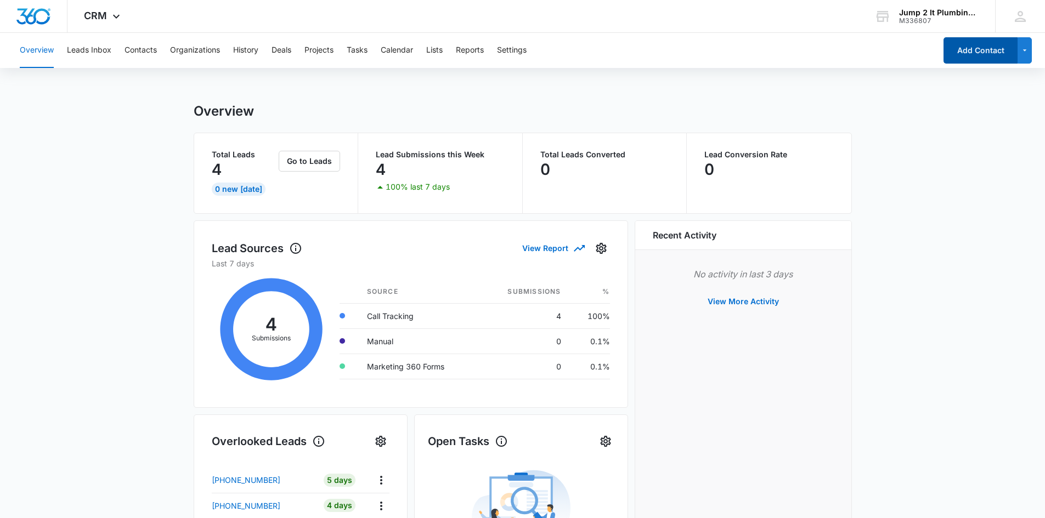
click at [514, 60] on button "Add Contact" at bounding box center [980, 50] width 74 height 26
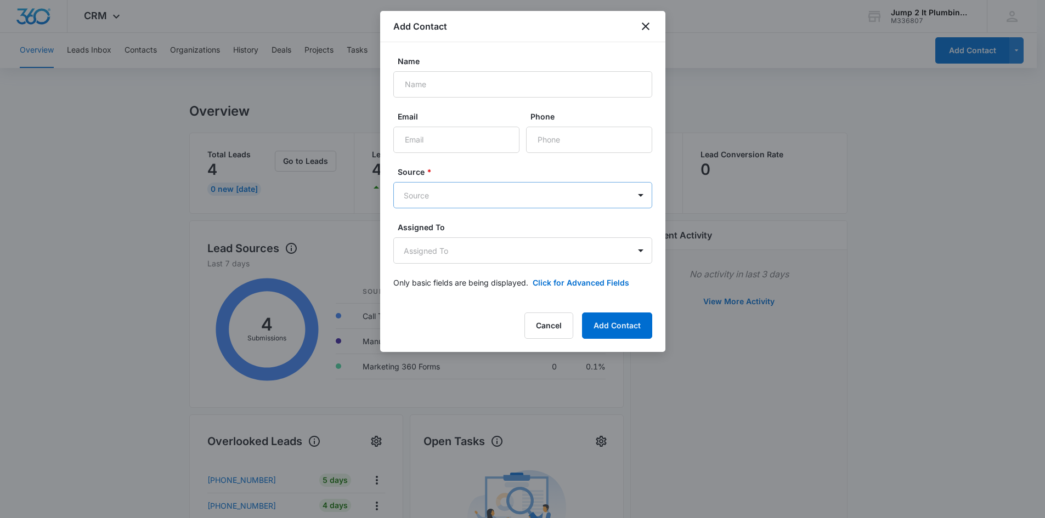
click at [465, 203] on body "CRM Apps Reputation Forms CRM Email Social Content Ads Intelligence Files Brand…" at bounding box center [522, 446] width 1045 height 893
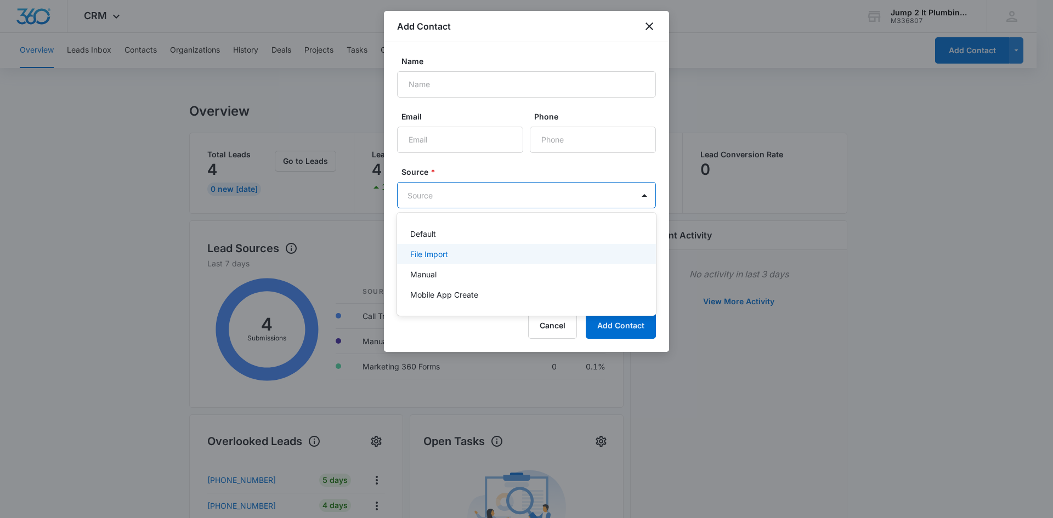
click at [454, 236] on div "Manual" at bounding box center [525, 275] width 230 height 12
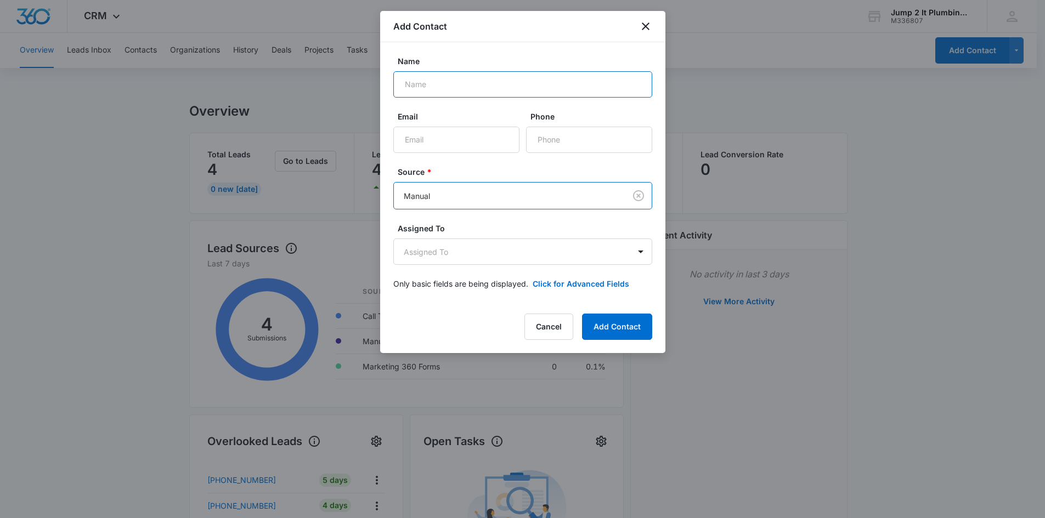
drag, startPoint x: 430, startPoint y: 87, endPoint x: 528, endPoint y: 85, distance: 97.6
click at [430, 87] on input "Name" at bounding box center [522, 84] width 259 height 26
click at [432, 145] on input "Email" at bounding box center [456, 140] width 126 height 26
paste input "[EMAIL_ADDRESS][DOMAIN_NAME]"
type input "[EMAIL_ADDRESS][DOMAIN_NAME]"
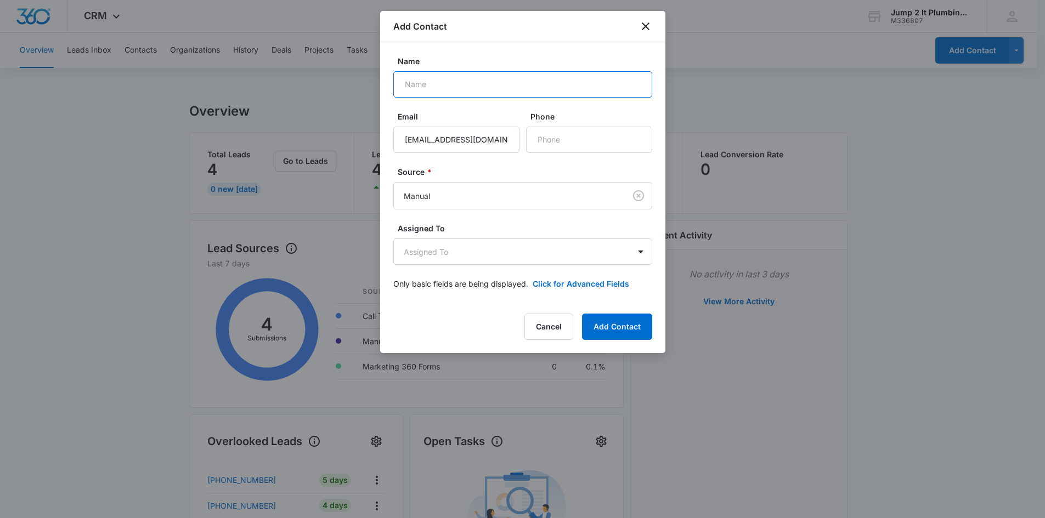
click at [448, 86] on input "Name" at bounding box center [522, 84] width 259 height 26
click at [484, 86] on input "Name" at bounding box center [522, 84] width 259 height 26
paste input "Auriana [PERSON_NAME]"
type input "Auriana [PERSON_NAME]"
click at [514, 236] on button "Add Contact" at bounding box center [617, 327] width 70 height 26
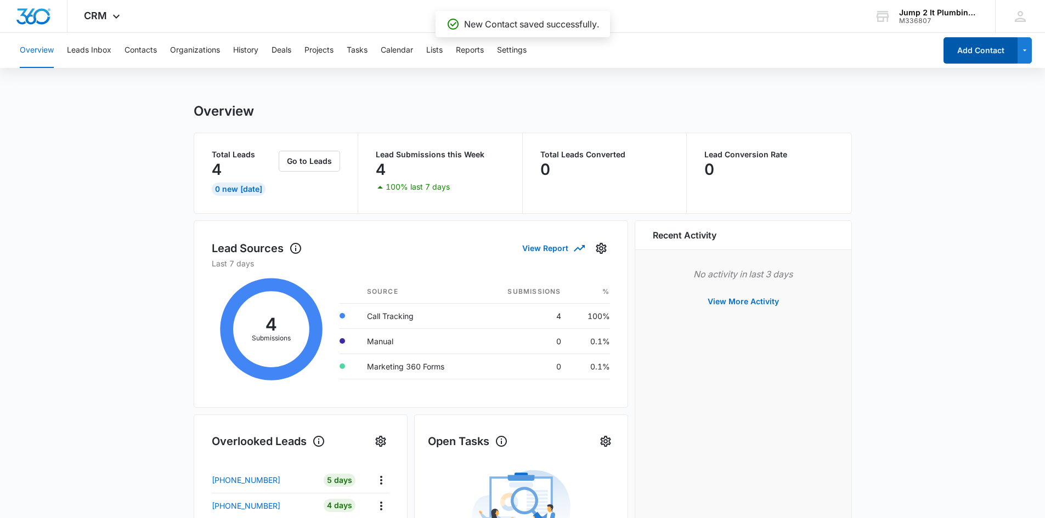
click at [514, 49] on button "Add Contact" at bounding box center [980, 50] width 74 height 26
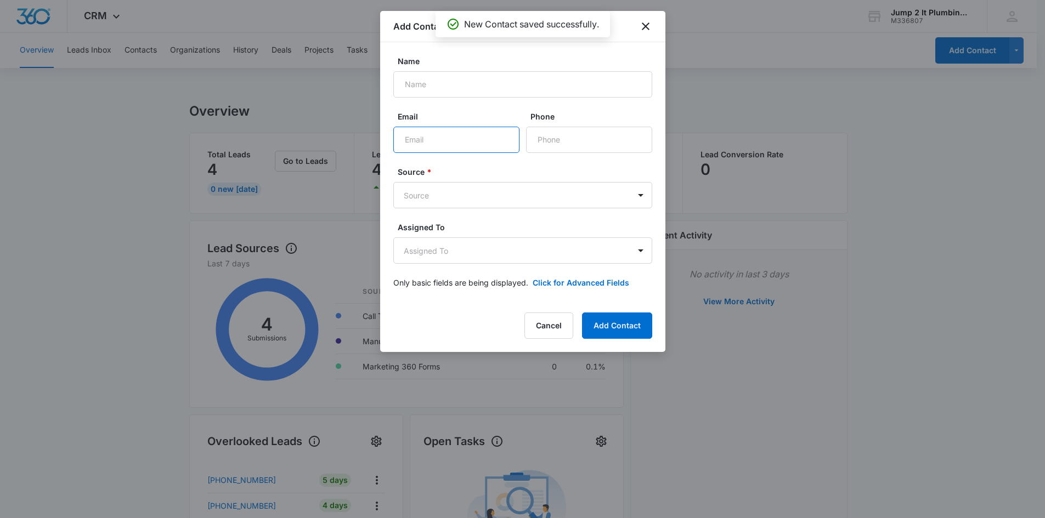
click at [434, 144] on input "Email" at bounding box center [456, 140] width 126 height 26
paste input "[EMAIL_ADDRESS][DOMAIN_NAME]"
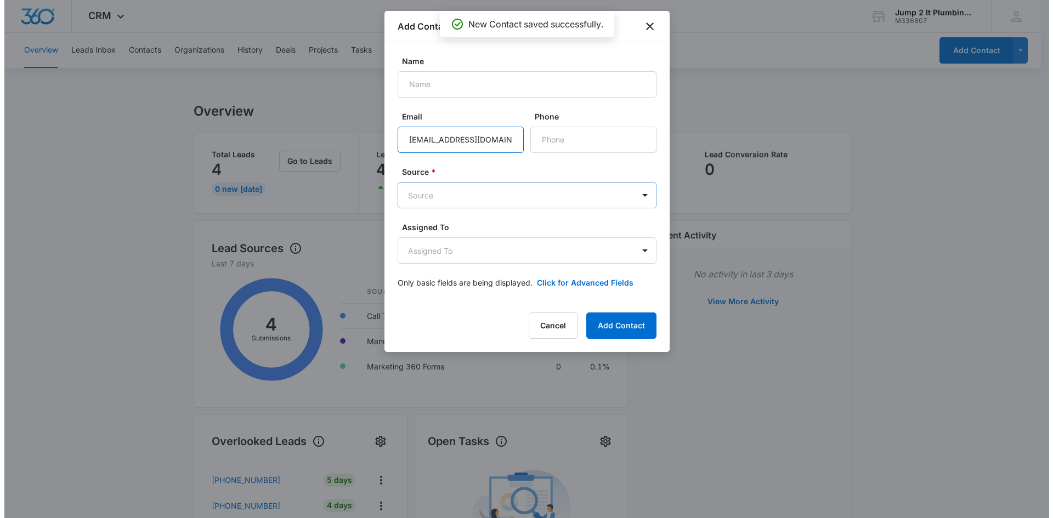
scroll to position [0, 4]
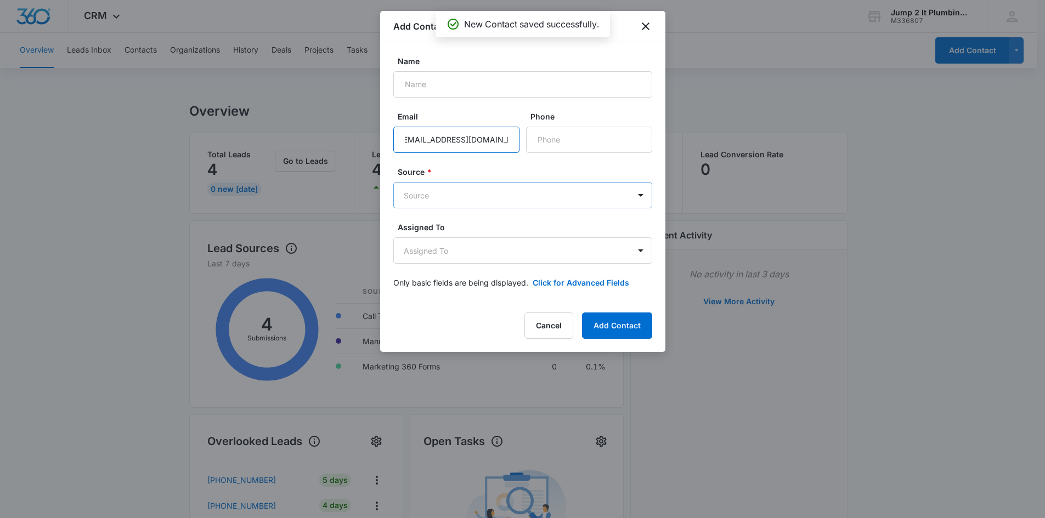
type input "[EMAIL_ADDRESS][DOMAIN_NAME]"
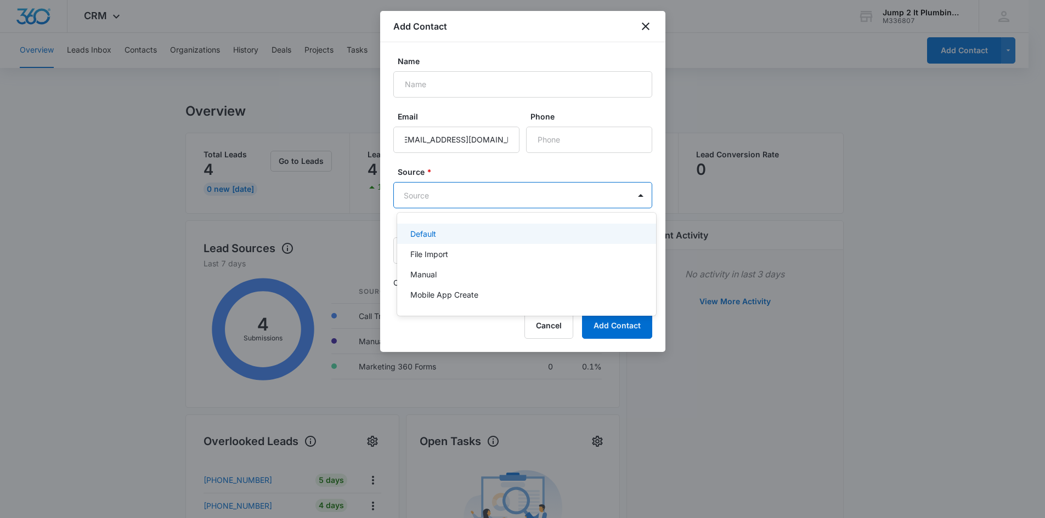
click at [440, 197] on body "CRM Apps Reputation Forms CRM Email Social Content Ads Intelligence Files Brand…" at bounding box center [522, 259] width 1045 height 518
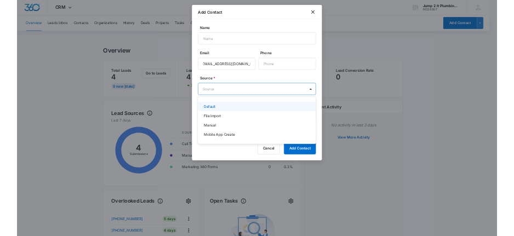
scroll to position [0, 0]
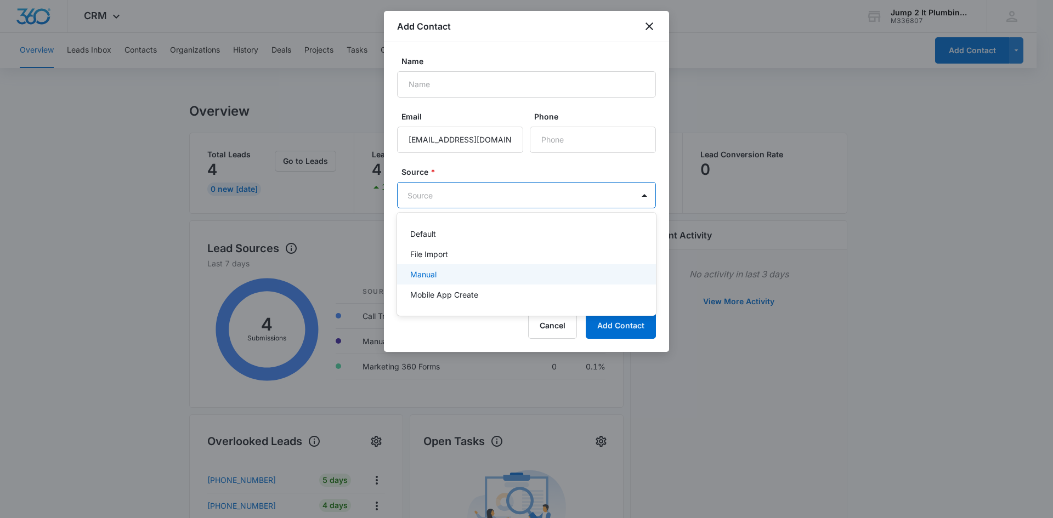
click at [451, 236] on div "Manual" at bounding box center [525, 275] width 230 height 12
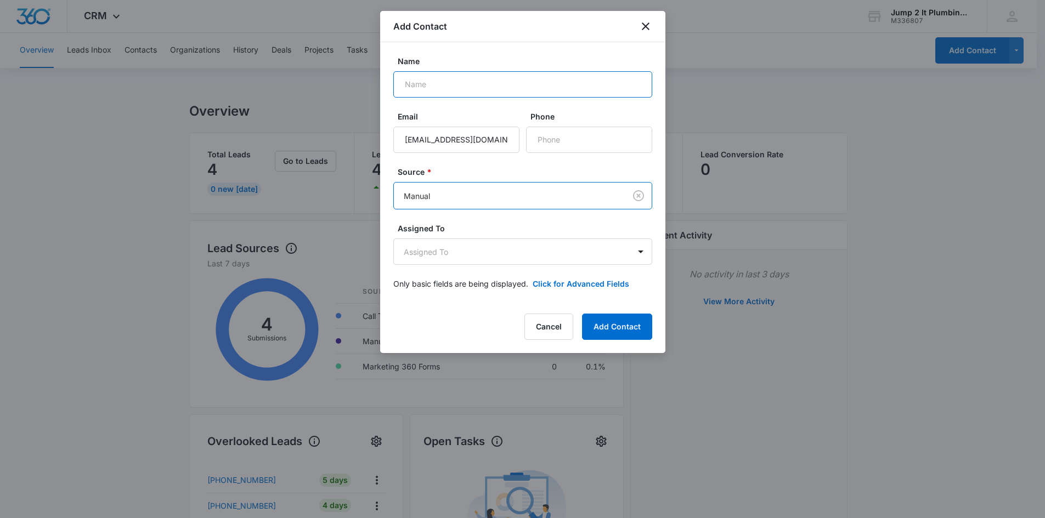
click at [435, 90] on input "Name" at bounding box center [522, 84] width 259 height 26
click at [514, 88] on input "Name" at bounding box center [522, 84] width 259 height 26
paste input "[PERSON_NAME]"
type input "[PERSON_NAME]"
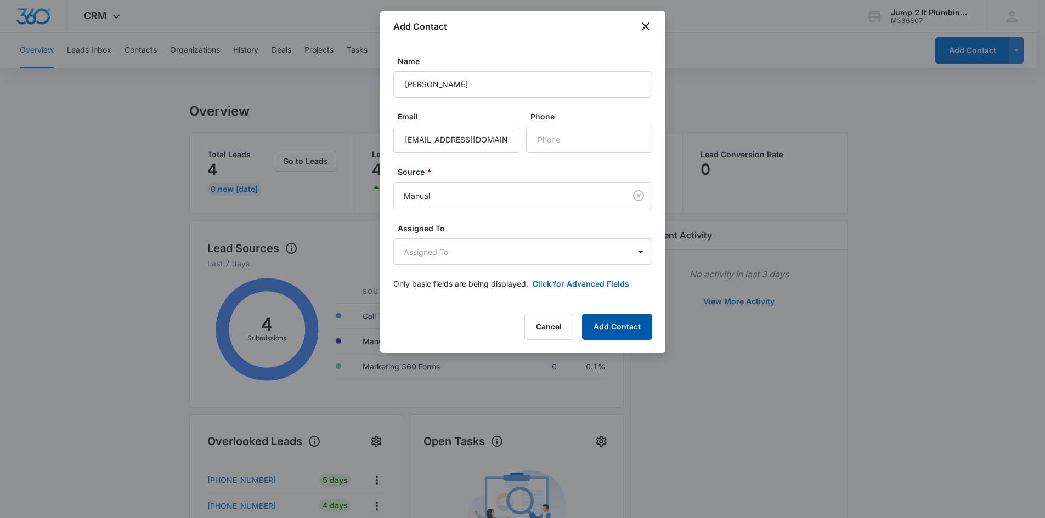
click at [514, 236] on button "Add Contact" at bounding box center [617, 327] width 70 height 26
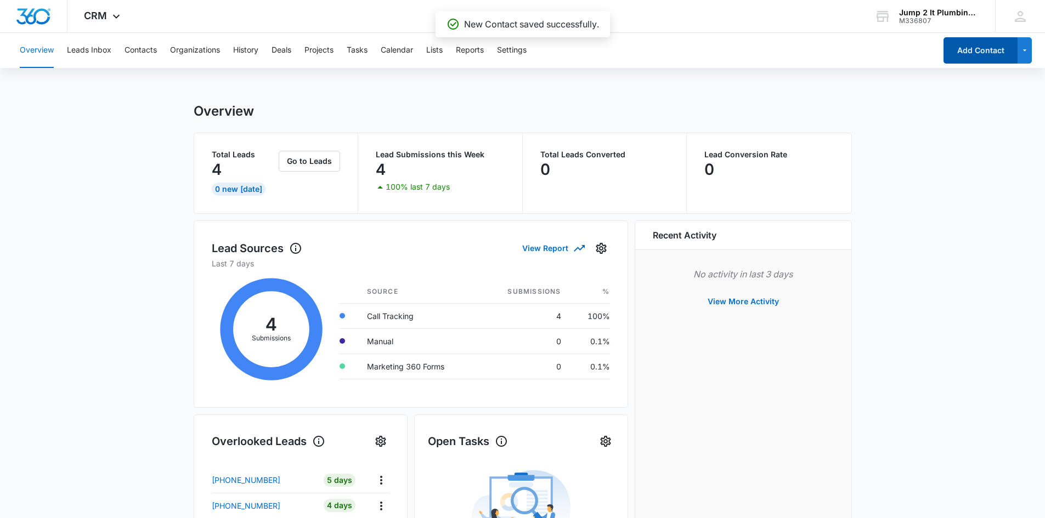
click at [514, 54] on button "Add Contact" at bounding box center [980, 50] width 74 height 26
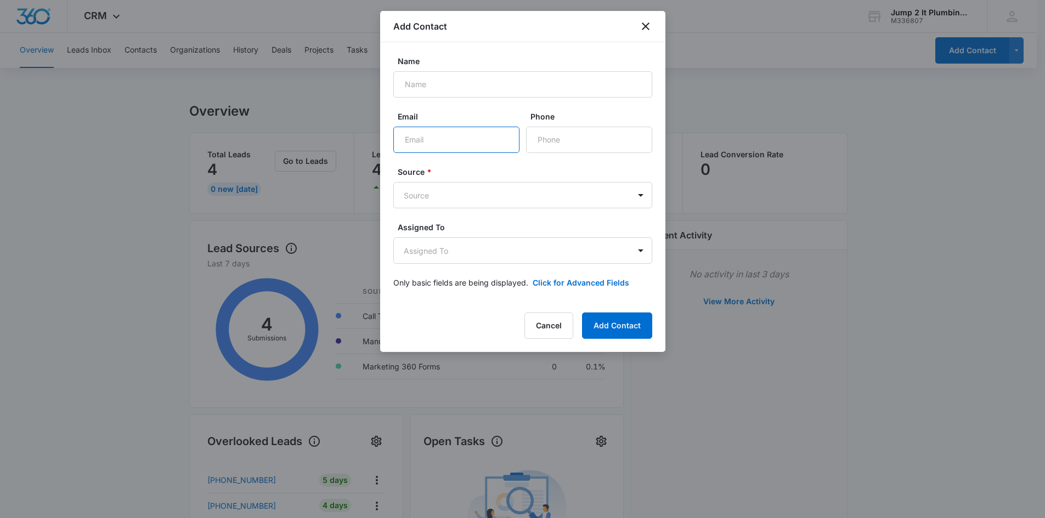
drag, startPoint x: 432, startPoint y: 127, endPoint x: 432, endPoint y: 140, distance: 13.2
click at [431, 134] on input "Email" at bounding box center [456, 140] width 126 height 26
paste input "[EMAIL_ADDRESS][DOMAIN_NAME]"
type input "[EMAIL_ADDRESS][DOMAIN_NAME]"
click at [446, 192] on body "CRM Apps Reputation Forms CRM Email Social Content Ads Intelligence Files Brand…" at bounding box center [522, 446] width 1045 height 893
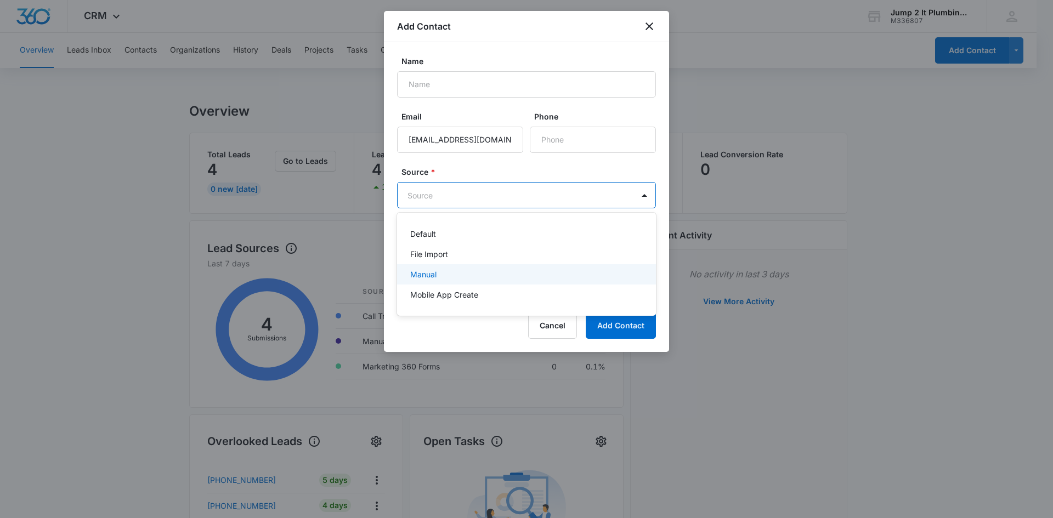
click at [462, 236] on div "Manual" at bounding box center [525, 275] width 230 height 12
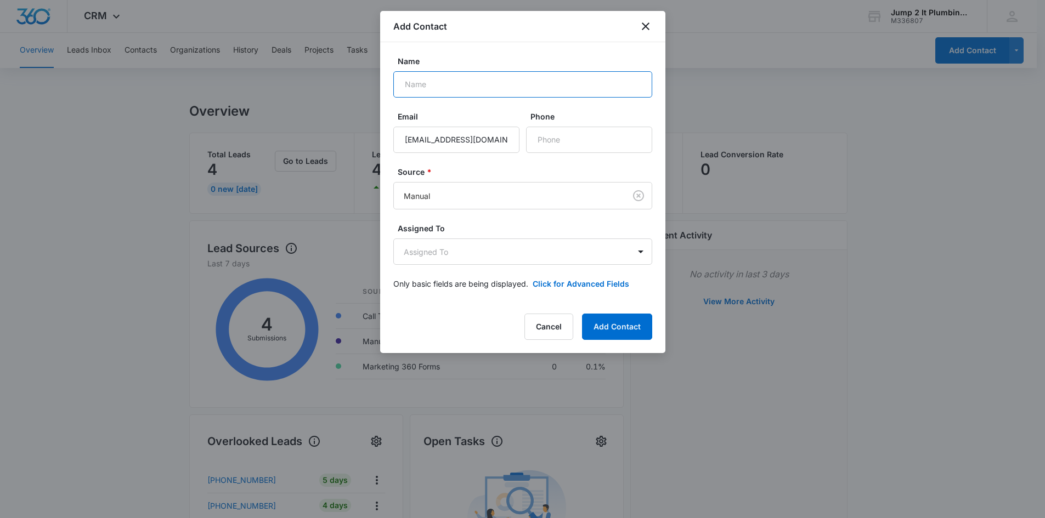
drag, startPoint x: 446, startPoint y: 81, endPoint x: 573, endPoint y: 93, distance: 127.3
click at [446, 81] on input "Name" at bounding box center [522, 84] width 259 height 26
click at [475, 90] on input "Name" at bounding box center [522, 84] width 259 height 26
paste input "[PERSON_NAME]"
type input "[PERSON_NAME]"
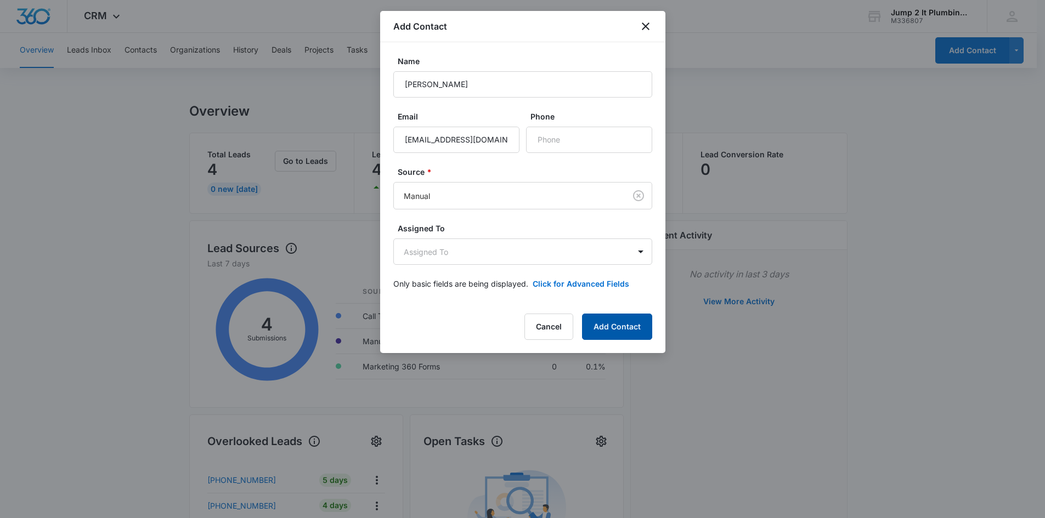
click at [514, 236] on button "Add Contact" at bounding box center [617, 327] width 70 height 26
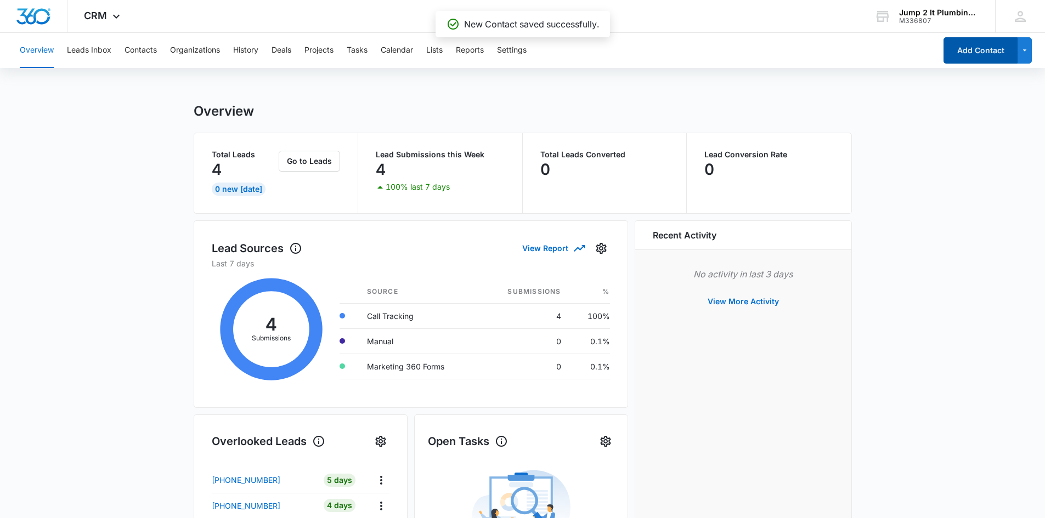
click at [514, 57] on button "Add Contact" at bounding box center [980, 50] width 74 height 26
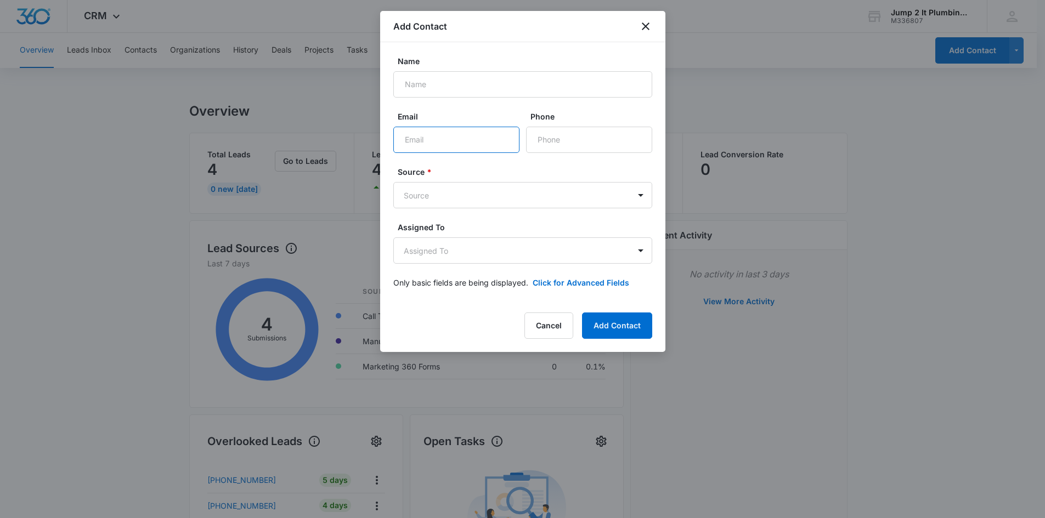
click at [438, 138] on input "Email" at bounding box center [456, 140] width 126 height 26
paste input "[EMAIL_ADDRESS][PERSON_NAME][DOMAIN_NAME]"
type input "[EMAIL_ADDRESS][PERSON_NAME][DOMAIN_NAME]"
click at [471, 201] on body "CRM Apps Reputation Forms CRM Email Social Content Ads Intelligence Files Brand…" at bounding box center [522, 446] width 1045 height 893
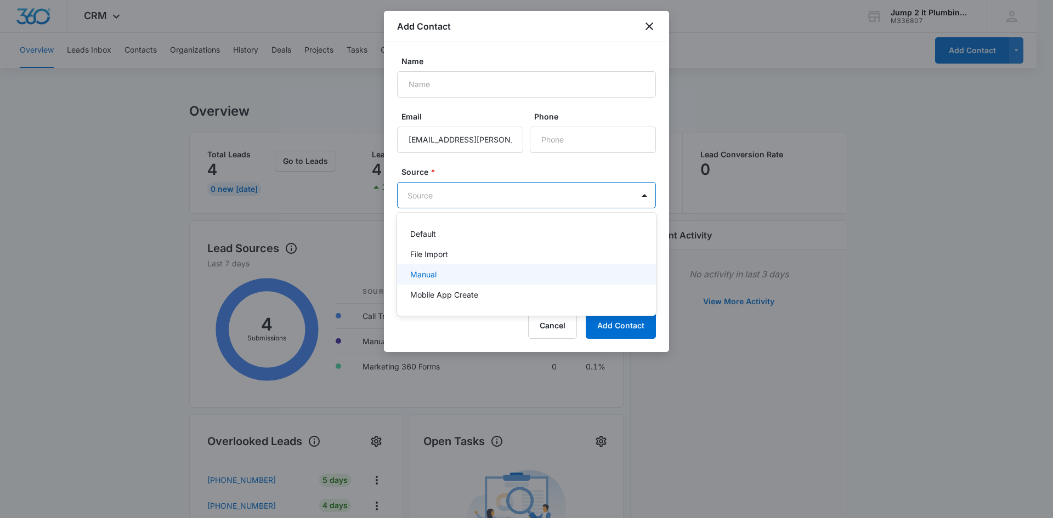
click at [444, 236] on div "Manual" at bounding box center [525, 275] width 230 height 12
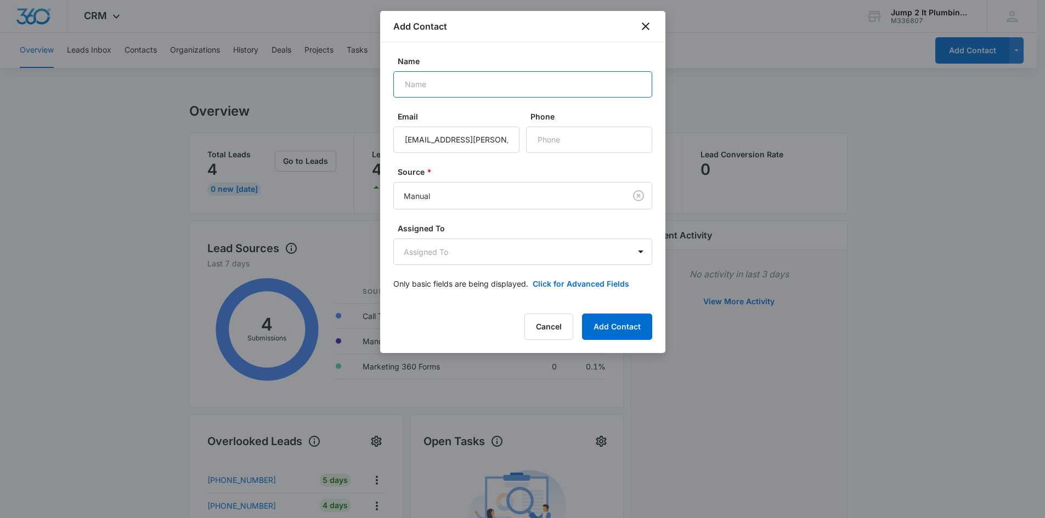
click at [466, 83] on input "Name" at bounding box center [522, 84] width 259 height 26
paste input "[PERSON_NAME]"
type input "[PERSON_NAME]"
click at [514, 236] on button "Add Contact" at bounding box center [617, 327] width 70 height 26
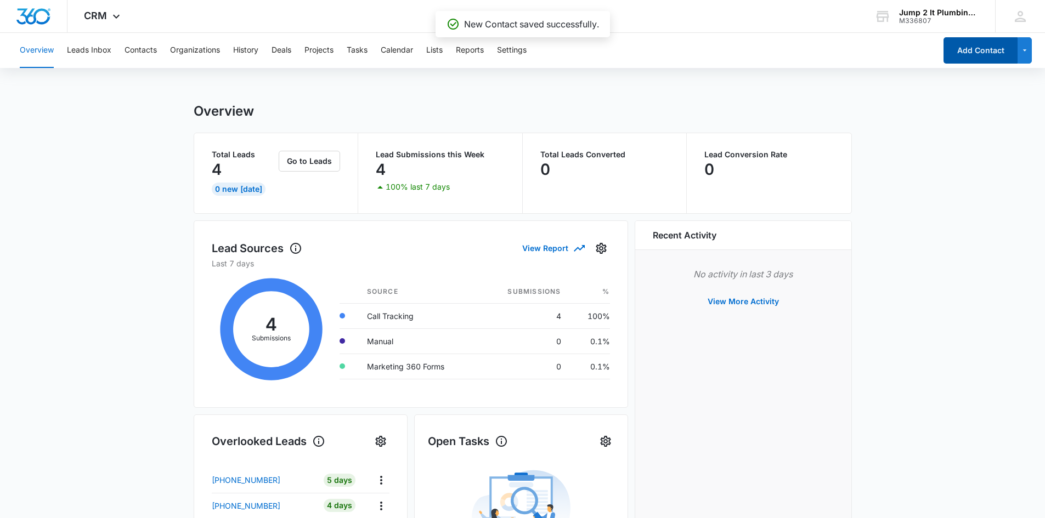
click at [514, 60] on button "Add Contact" at bounding box center [980, 50] width 74 height 26
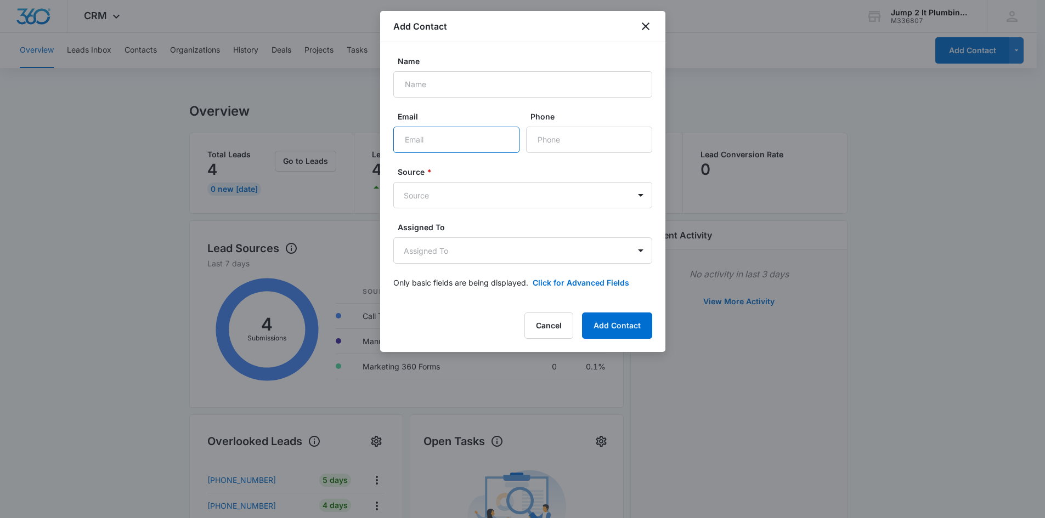
click at [432, 131] on input "Email" at bounding box center [456, 140] width 126 height 26
paste input "[EMAIL_ADDRESS][DOMAIN_NAME]"
type input "[EMAIL_ADDRESS][DOMAIN_NAME]"
click at [468, 201] on body "CRM Apps Reputation Forms CRM Email Social Content Ads Intelligence Files Brand…" at bounding box center [522, 446] width 1045 height 893
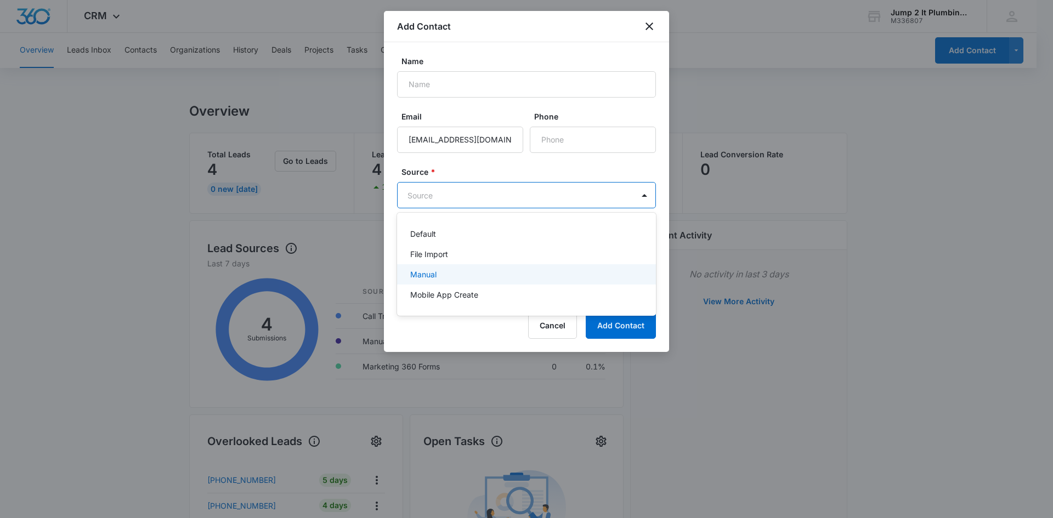
click at [458, 236] on div "Manual" at bounding box center [525, 275] width 230 height 12
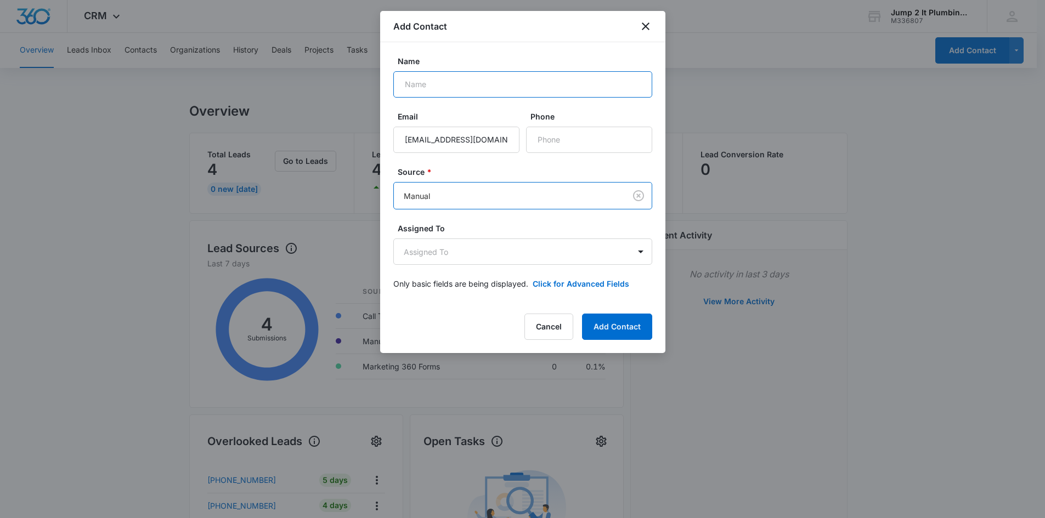
drag, startPoint x: 455, startPoint y: 80, endPoint x: 528, endPoint y: 92, distance: 73.4
click at [455, 80] on input "Name" at bounding box center [522, 84] width 259 height 26
paste input "[PERSON_NAME]"
type input "[PERSON_NAME]"
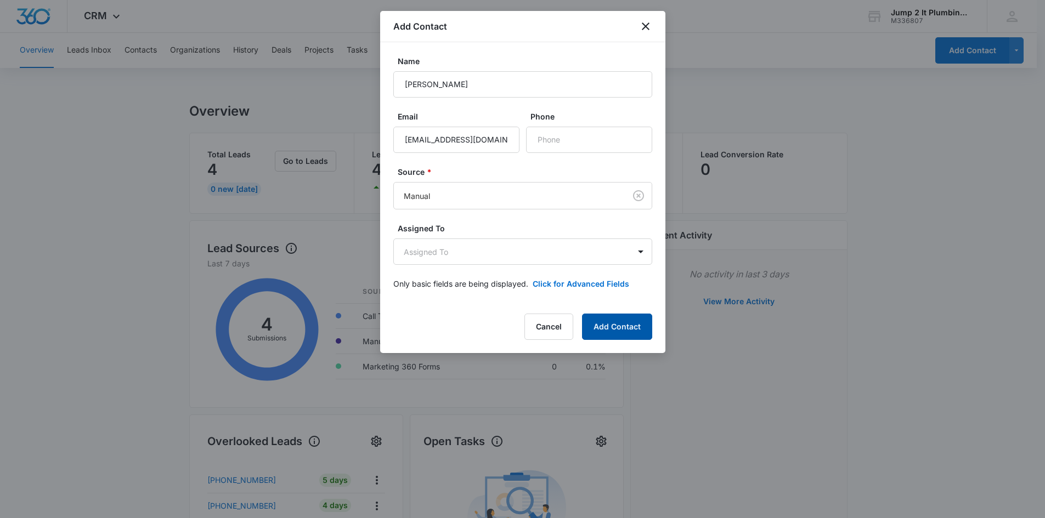
click at [514, 236] on button "Add Contact" at bounding box center [617, 327] width 70 height 26
